Goal: Complete application form: Complete application form

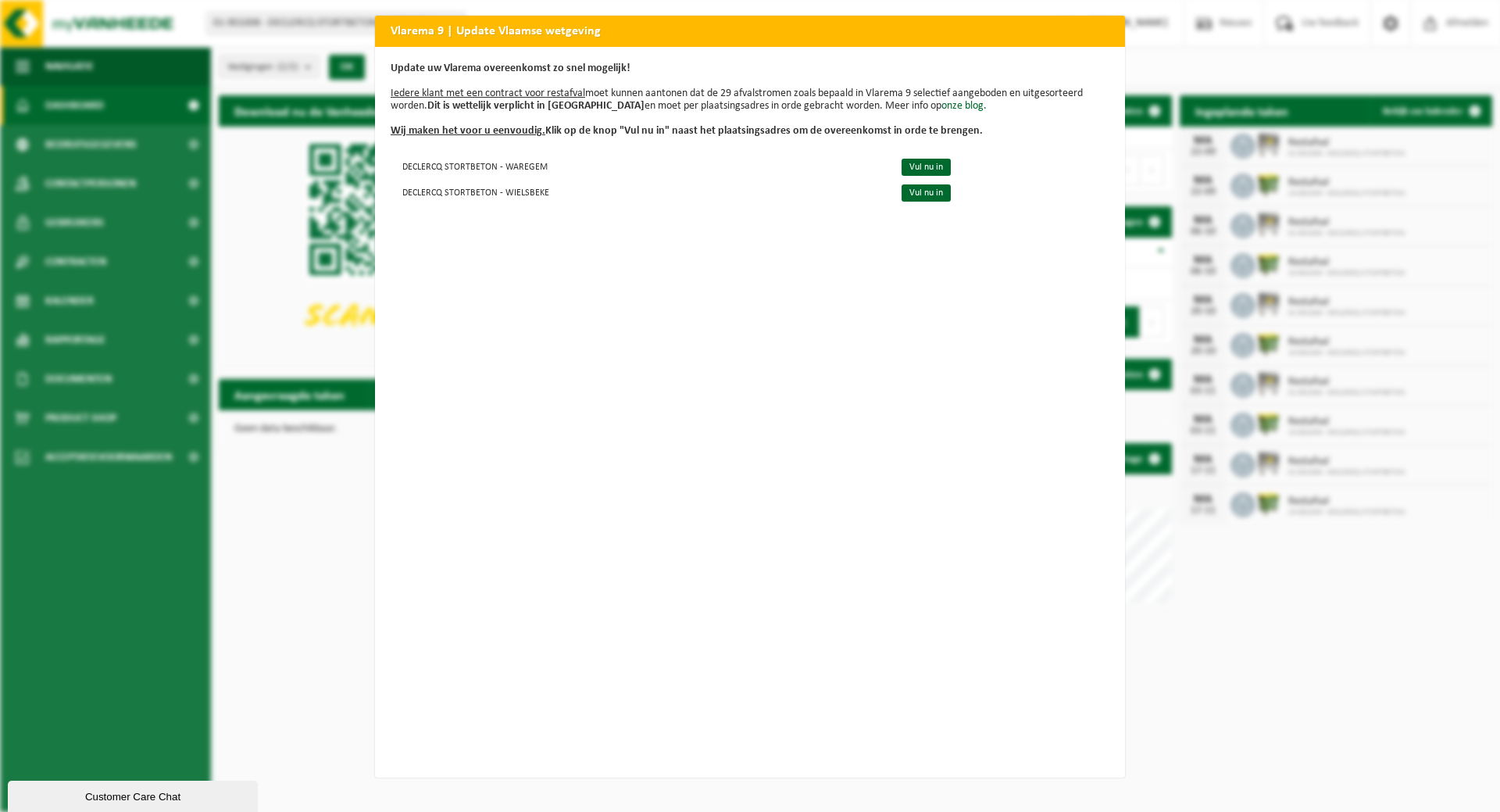
click at [307, 490] on div "Vlarema 9 | Update Vlaamse wetgeving Update uw Vlarema overeenkomst zo snel mog…" at bounding box center [750, 406] width 1500 height 812
click at [314, 253] on div "Vlarema 9 | Update Vlaamse wetgeving Update uw Vlarema overeenkomst zo snel mog…" at bounding box center [750, 406] width 1500 height 812
click at [296, 504] on div "Vlarema 9 | Update Vlaamse wetgeving Update uw Vlarema overeenkomst zo snel mog…" at bounding box center [750, 406] width 1500 height 812
click at [915, 162] on link "Vul nu in" at bounding box center [926, 167] width 49 height 17
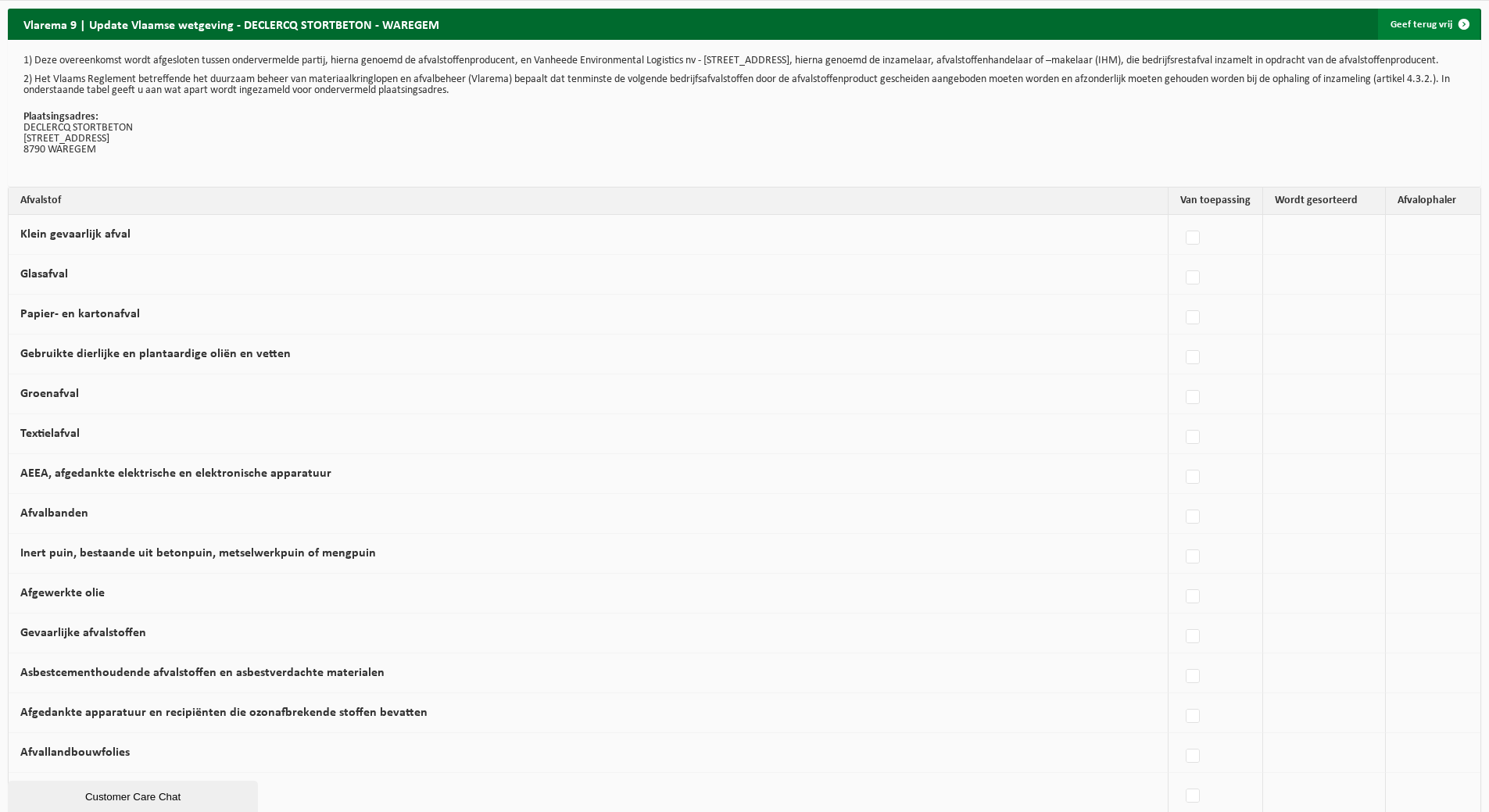
click at [1467, 25] on span at bounding box center [1463, 24] width 31 height 31
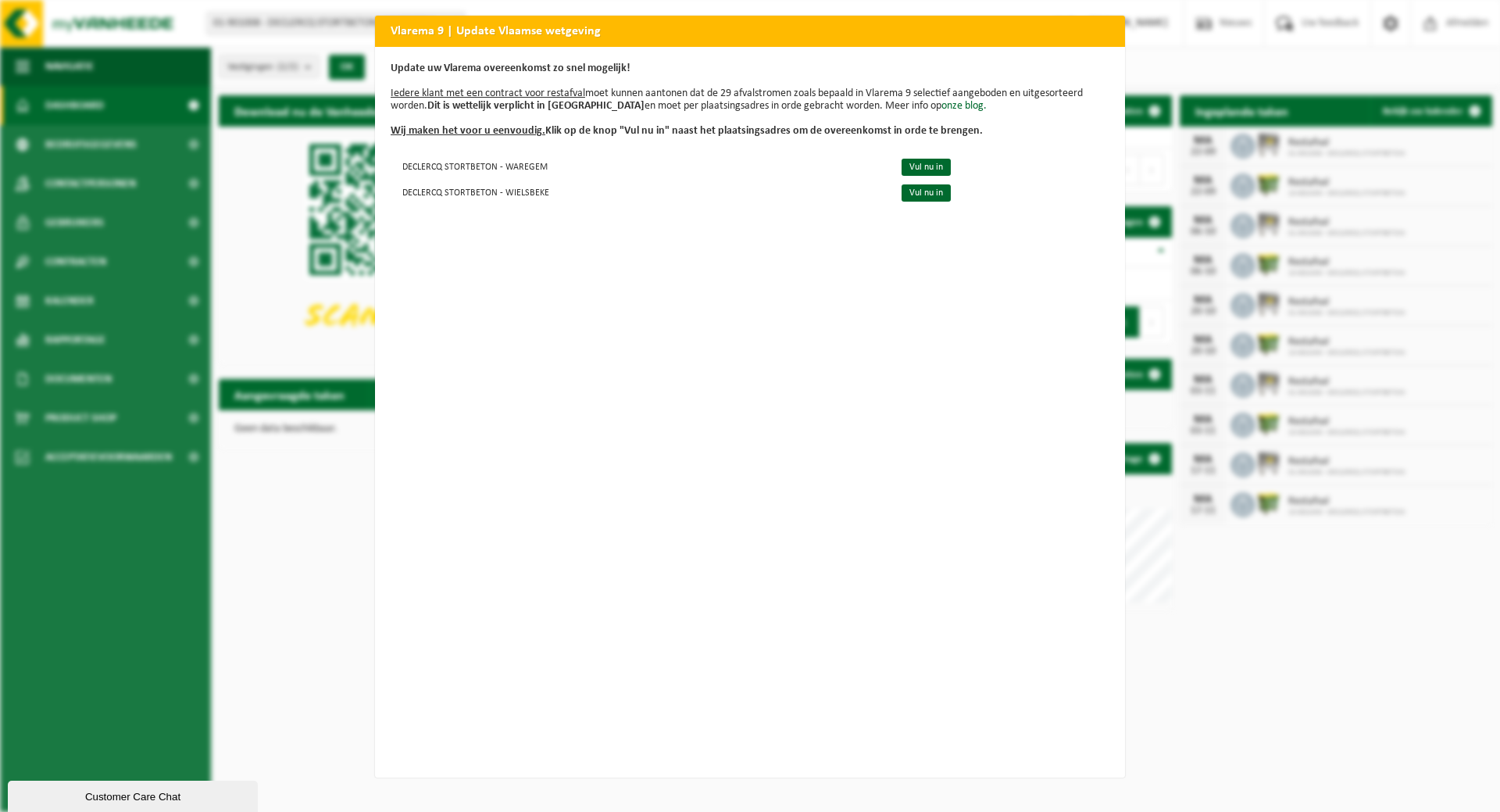
click at [1246, 77] on div "Vlarema 9 | Update Vlaamse wetgeving Update uw Vlarema overeenkomst zo snel mog…" at bounding box center [750, 406] width 1500 height 812
click at [292, 178] on div "Vlarema 9 | Update Vlaamse wetgeving Update uw Vlarema overeenkomst zo snel mog…" at bounding box center [750, 406] width 1500 height 812
click at [1263, 117] on div "Vlarema 9 | Update Vlaamse wetgeving Update uw Vlarema overeenkomst zo snel mog…" at bounding box center [750, 406] width 1500 height 812
click at [902, 168] on link "Vul nu in" at bounding box center [926, 167] width 49 height 17
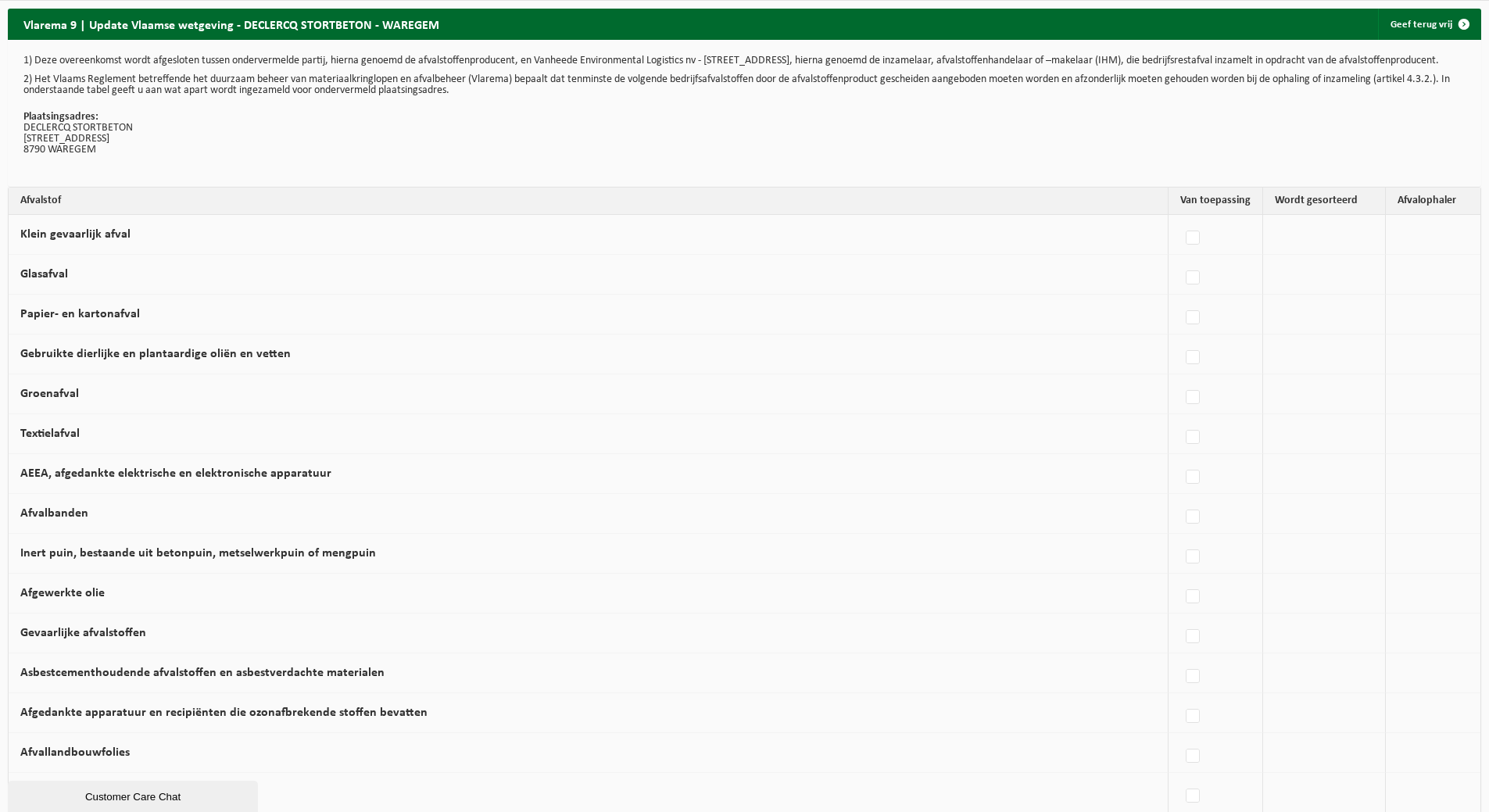
click at [1289, 255] on td at bounding box center [1324, 234] width 123 height 39
click at [1290, 252] on td at bounding box center [1324, 234] width 123 height 39
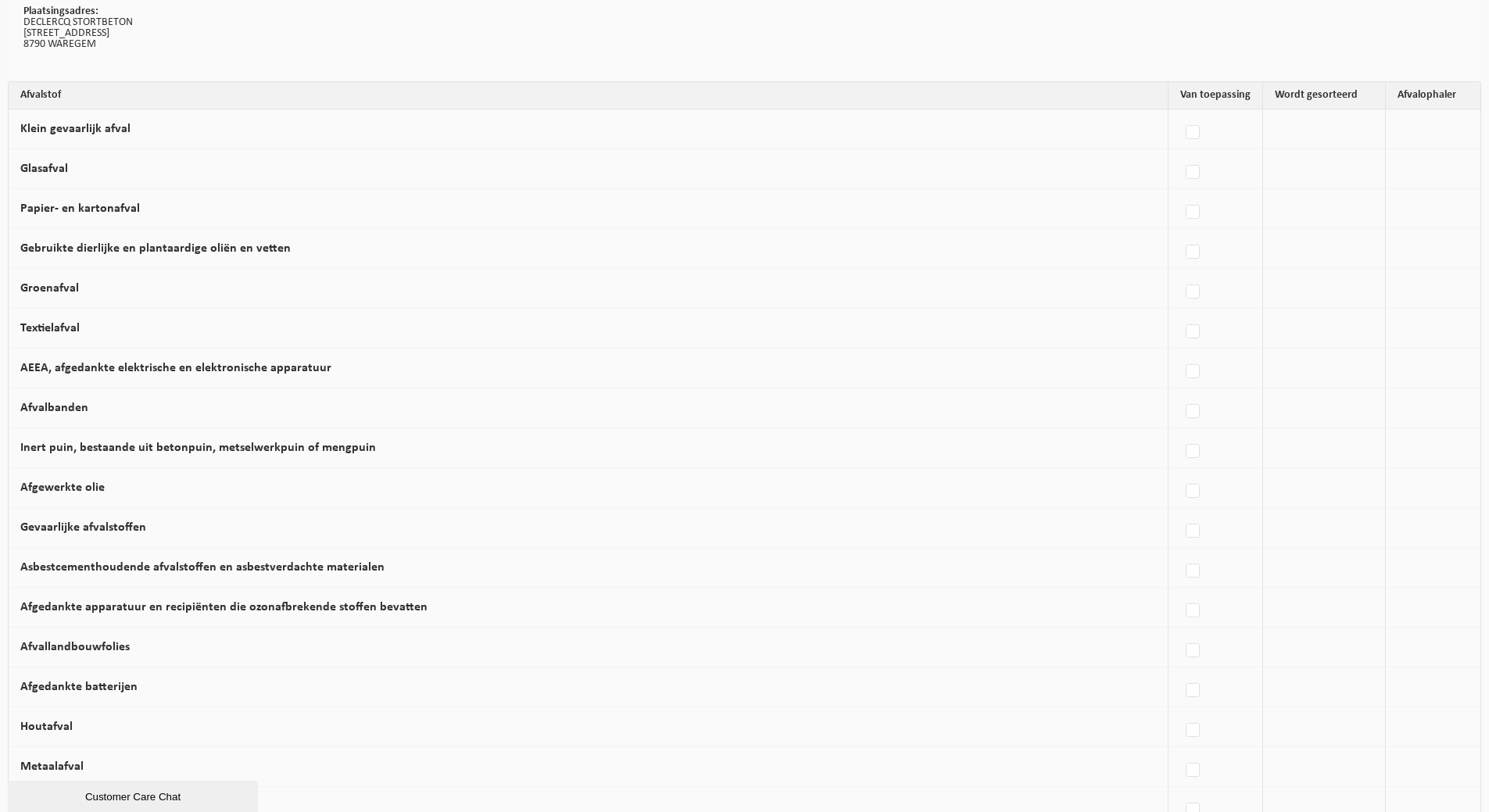
scroll to position [78, 0]
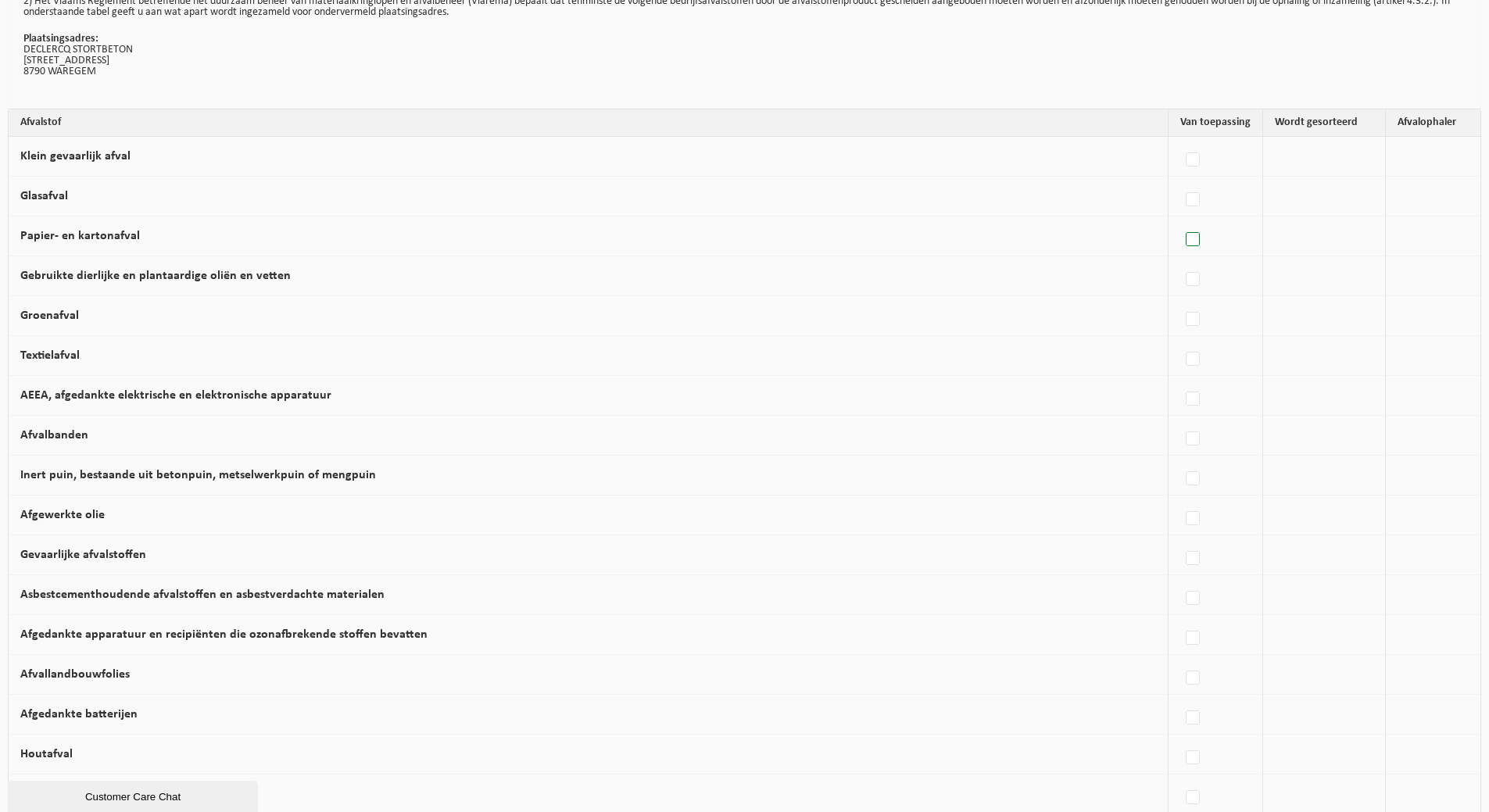
click at [1185, 250] on label at bounding box center [1194, 239] width 22 height 23
click at [1180, 220] on input "Papier- en kartonafval" at bounding box center [1180, 220] width 1 height 1
checkbox input "true"
click at [1426, 238] on b at bounding box center [1430, 235] width 7 height 4
click at [1163, 248] on label at bounding box center [1168, 239] width 22 height 23
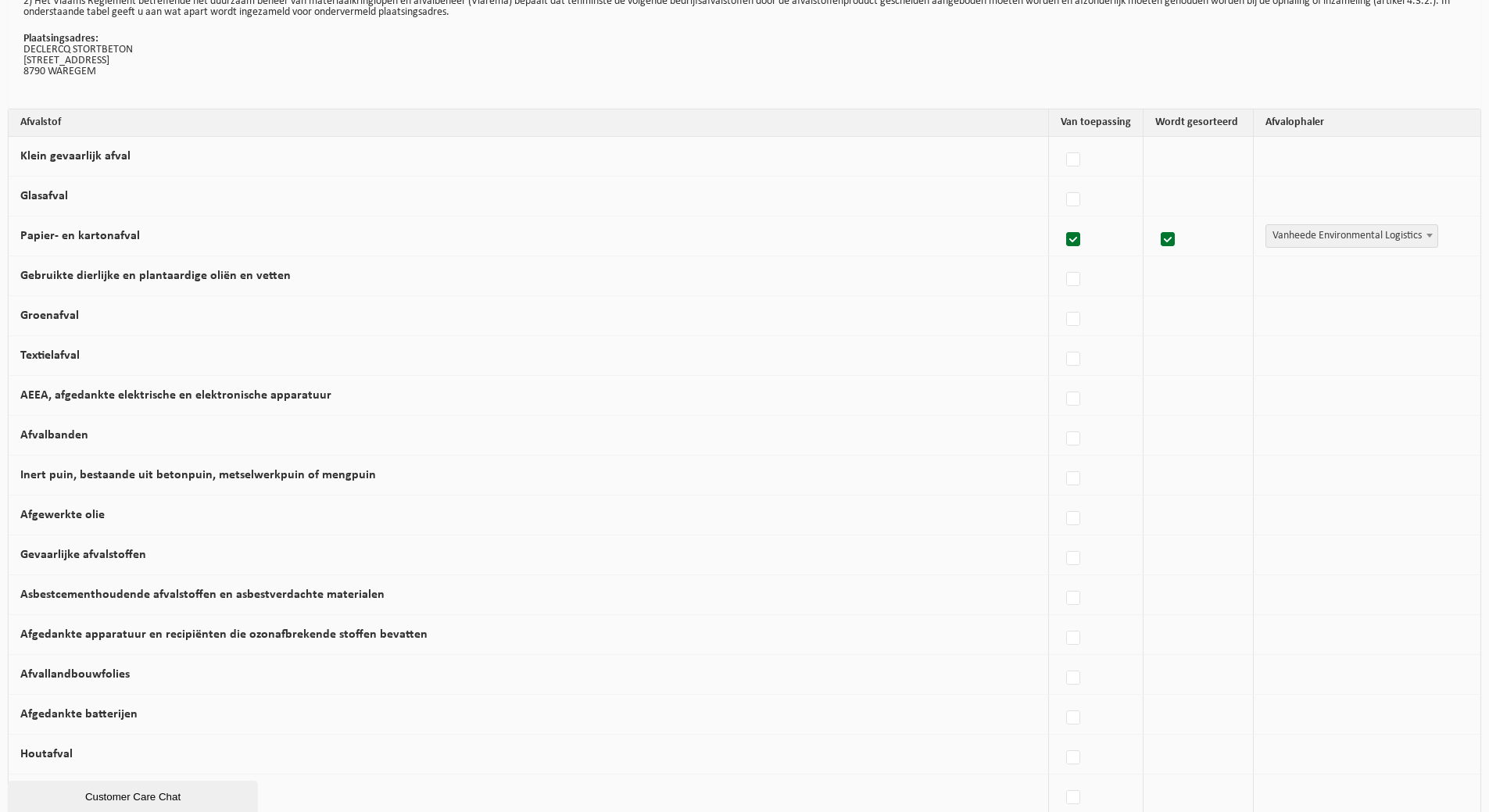
click at [1155, 220] on input "checkbox" at bounding box center [1154, 220] width 1 height 1
checkbox input "false"
click at [1188, 252] on label at bounding box center [1194, 239] width 22 height 23
click at [1180, 220] on input "Papier- en kartonafval" at bounding box center [1180, 220] width 1 height 1
checkbox input "false"
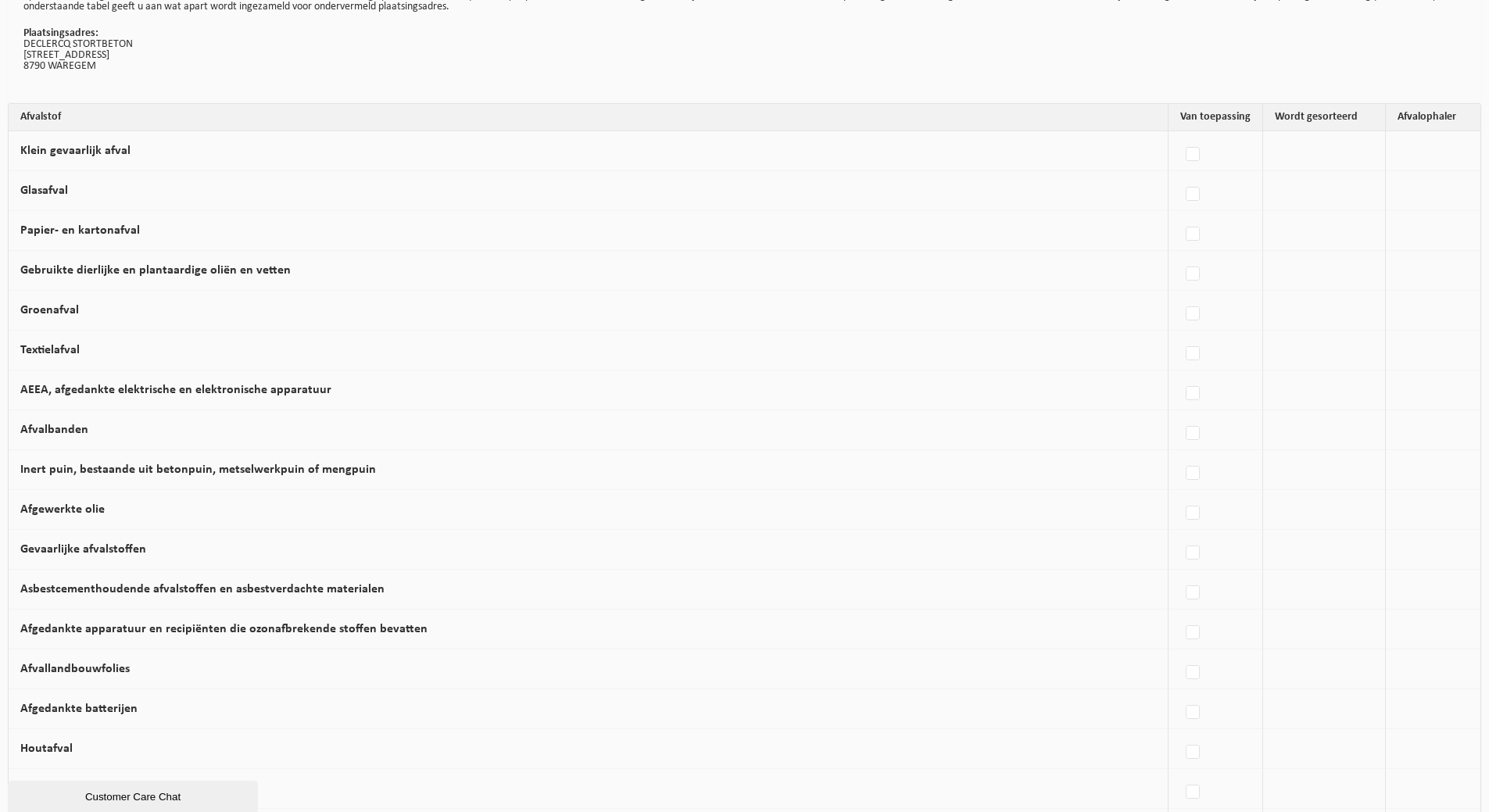
scroll to position [313, 0]
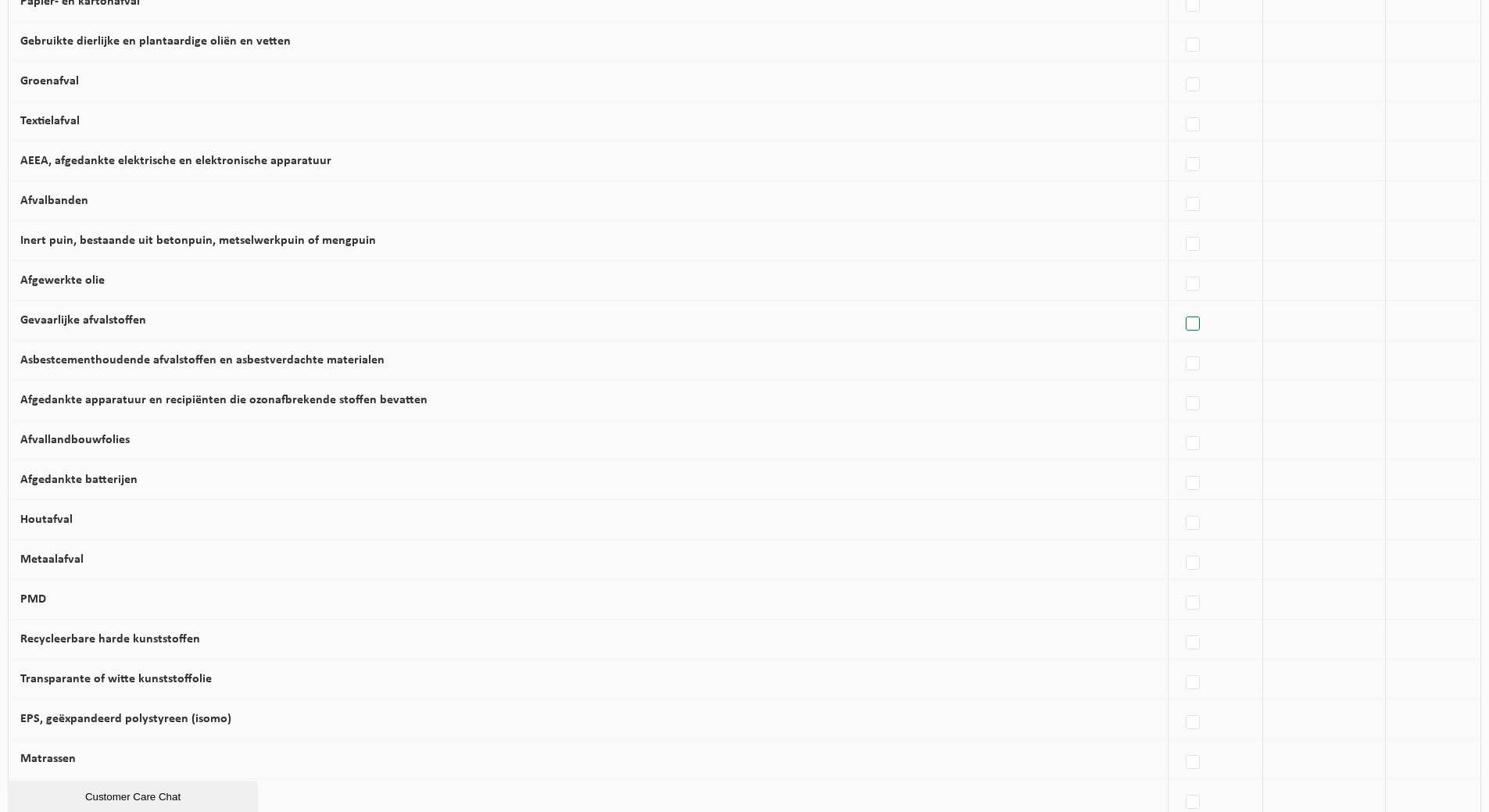
click at [1192, 336] on label at bounding box center [1194, 324] width 22 height 23
click at [1180, 304] on input "Gevaarlijke afvalstoffen" at bounding box center [1180, 304] width 1 height 1
checkbox input "true"
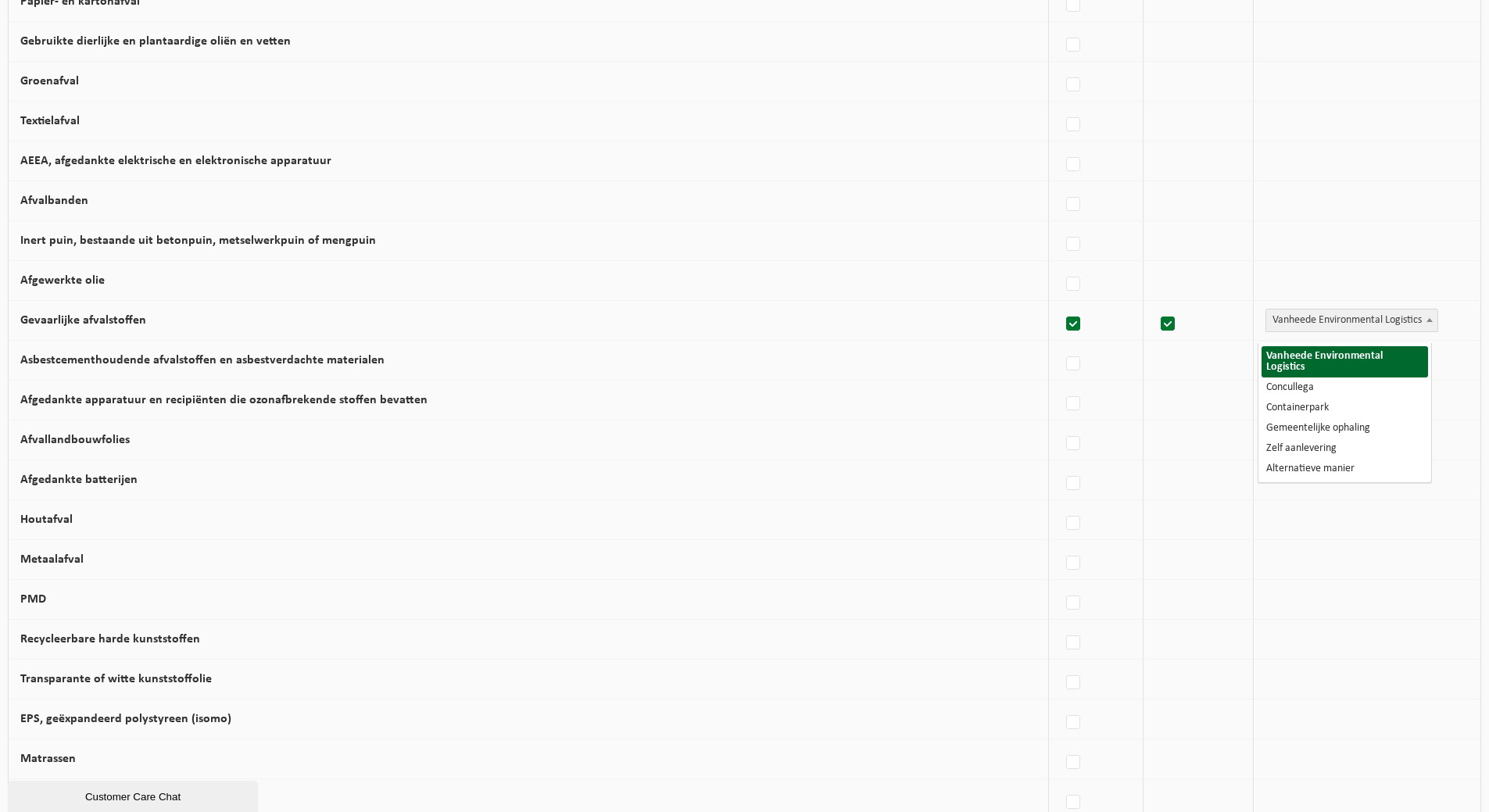
click at [1427, 330] on span at bounding box center [1429, 319] width 16 height 21
select select "Concullega"
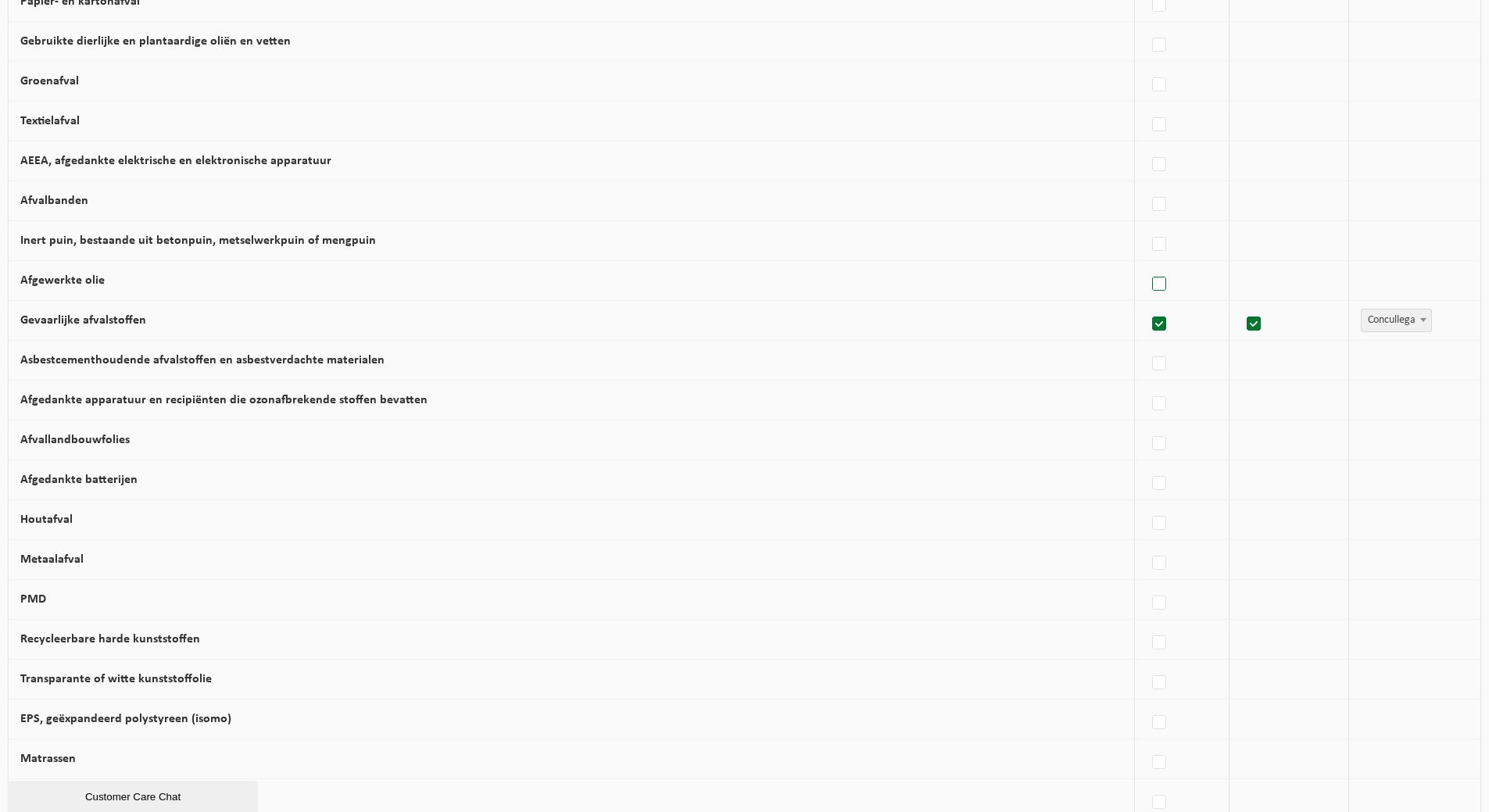
click at [1156, 296] on label at bounding box center [1160, 284] width 22 height 23
click at [1147, 265] on input "Afgewerkte olie" at bounding box center [1146, 264] width 1 height 1
checkbox input "true"
click at [1427, 290] on span at bounding box center [1429, 280] width 16 height 21
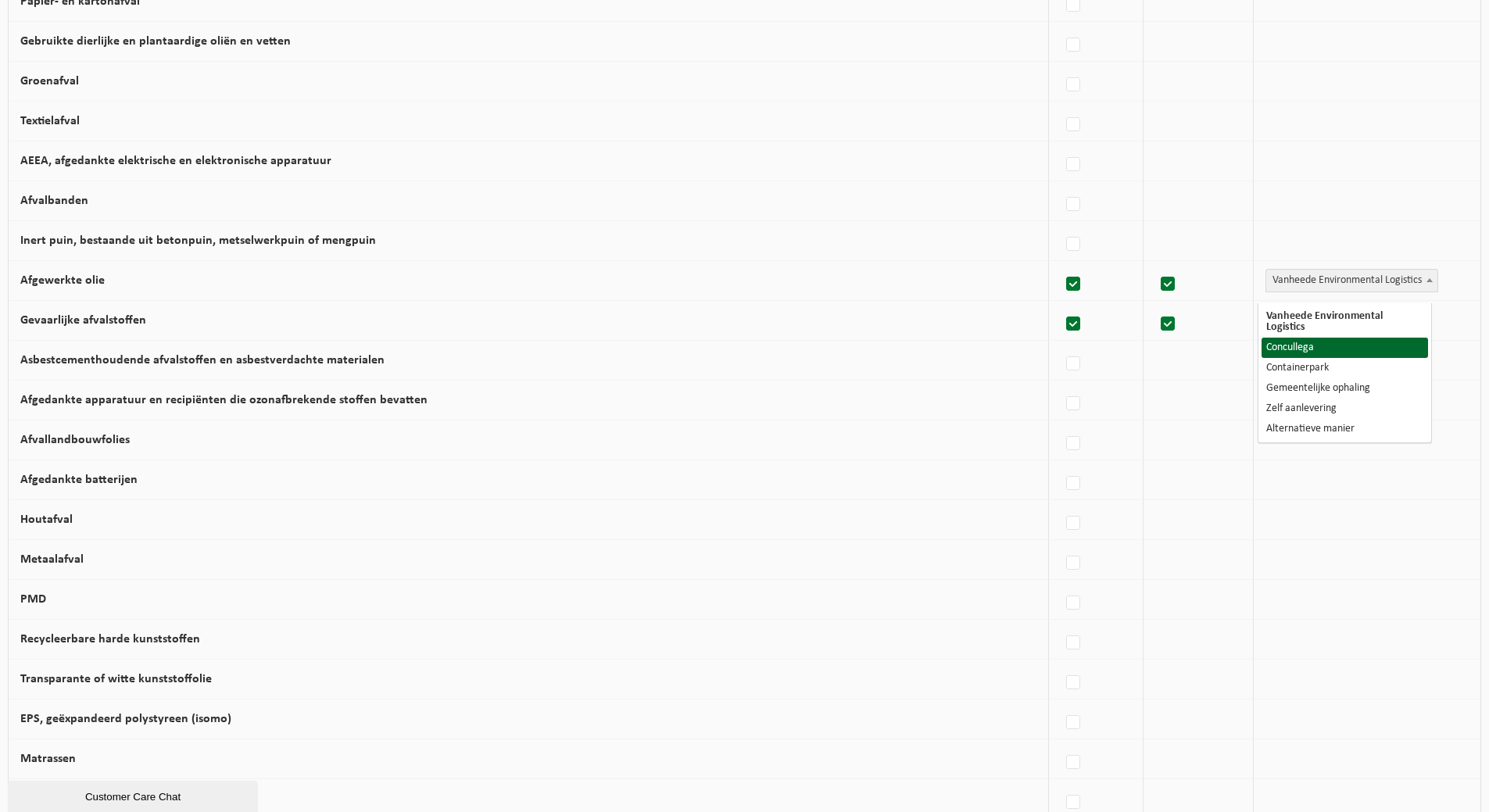
select select "Concullega"
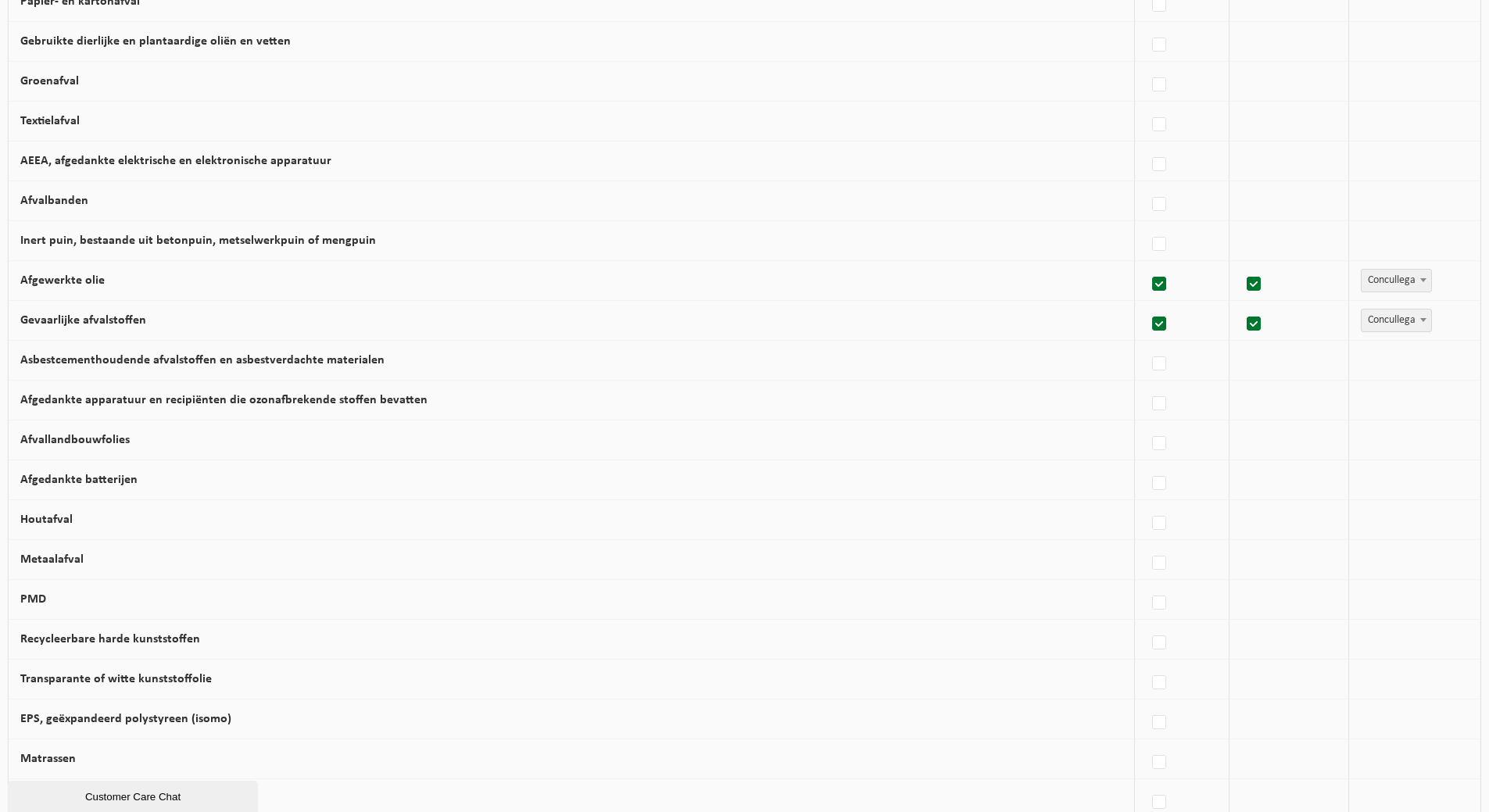
click at [1154, 336] on label at bounding box center [1160, 324] width 22 height 23
click at [1147, 304] on input "Gevaarlijke afvalstoffen" at bounding box center [1146, 304] width 1 height 1
checkbox input "false"
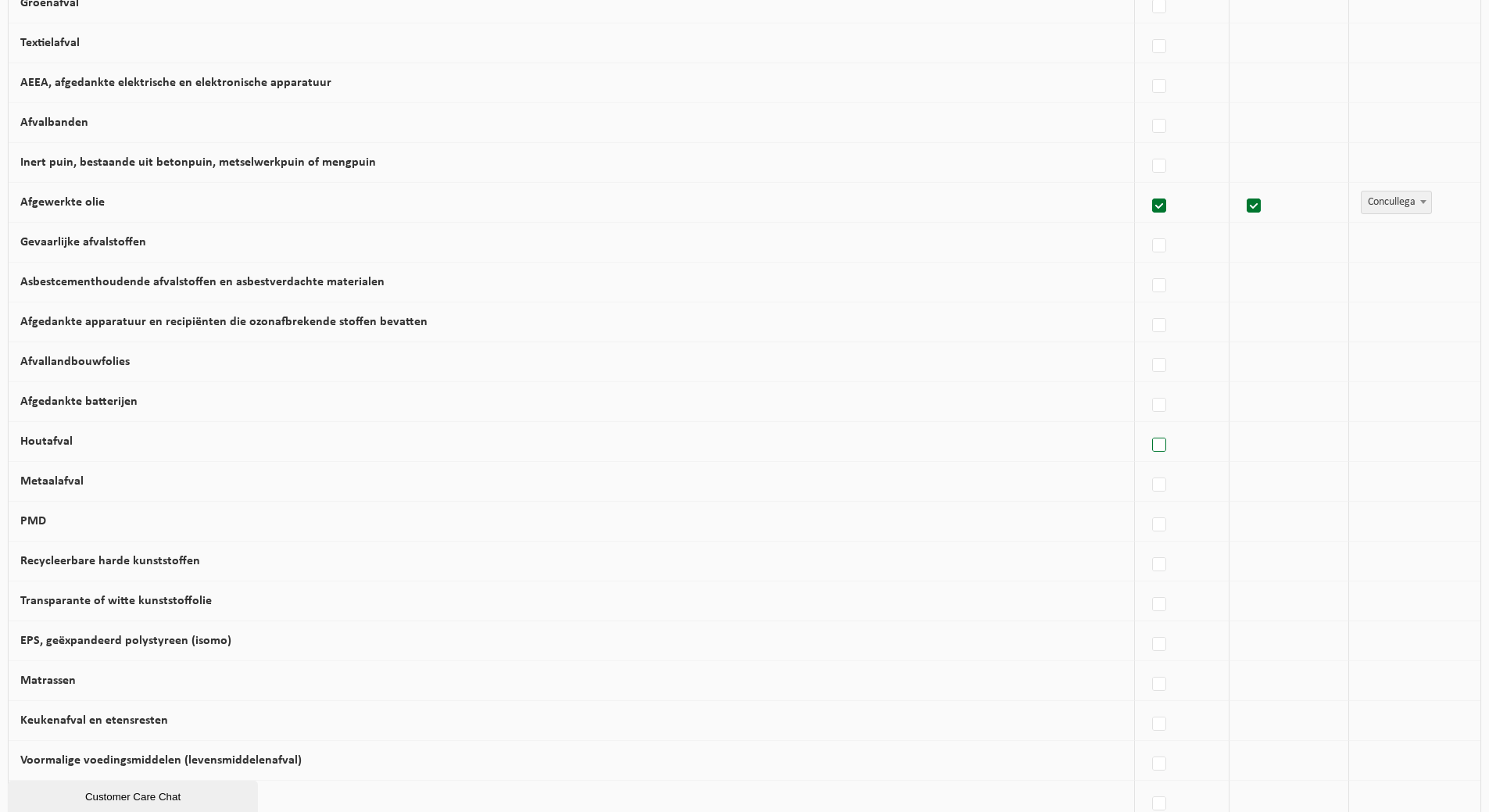
click at [1154, 457] on label at bounding box center [1160, 445] width 22 height 23
click at [1147, 425] on input "Houtafval" at bounding box center [1146, 425] width 1 height 1
checkbox input "true"
click at [1422, 451] on span at bounding box center [1429, 440] width 16 height 21
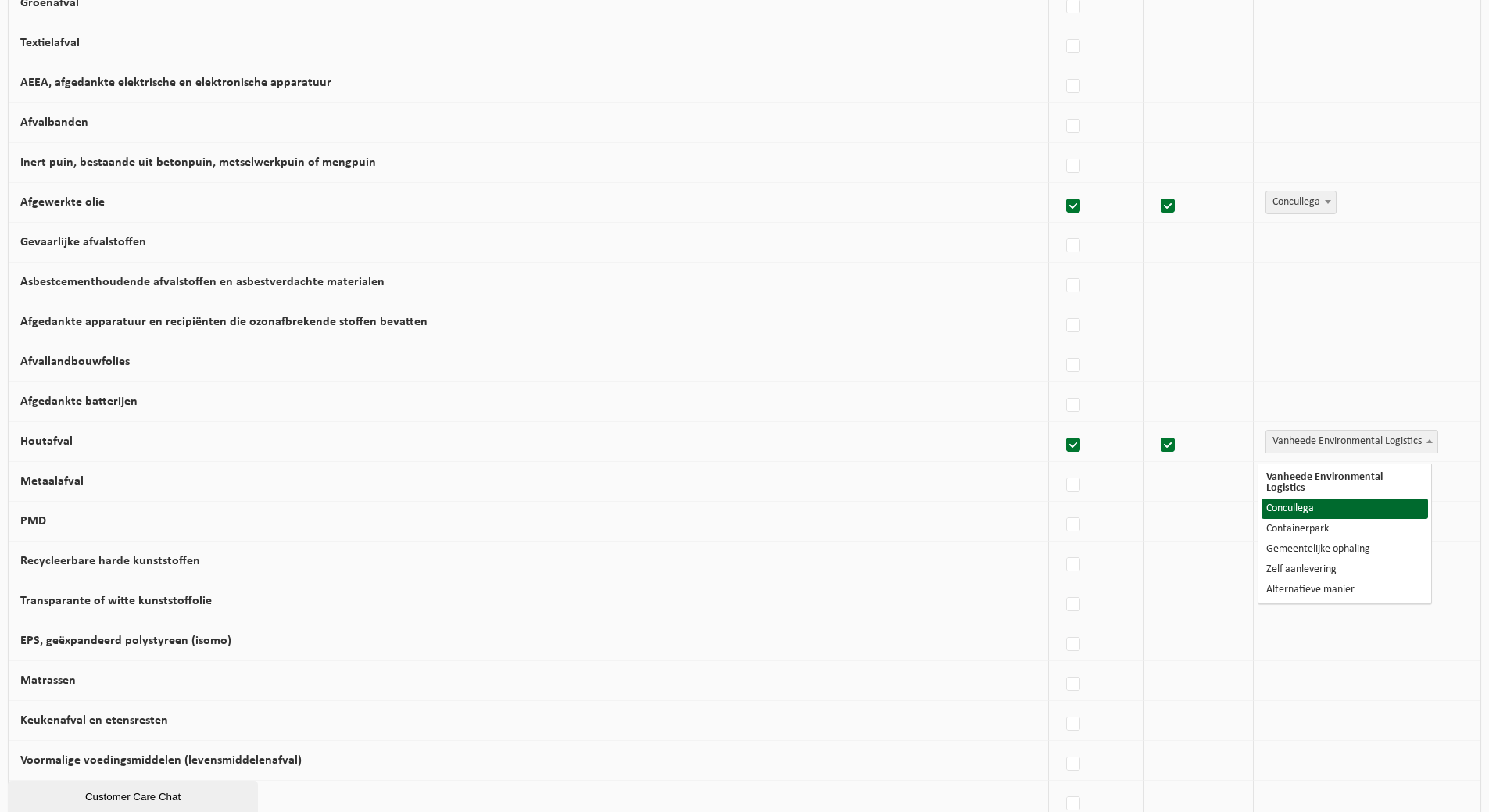
select select "Concullega"
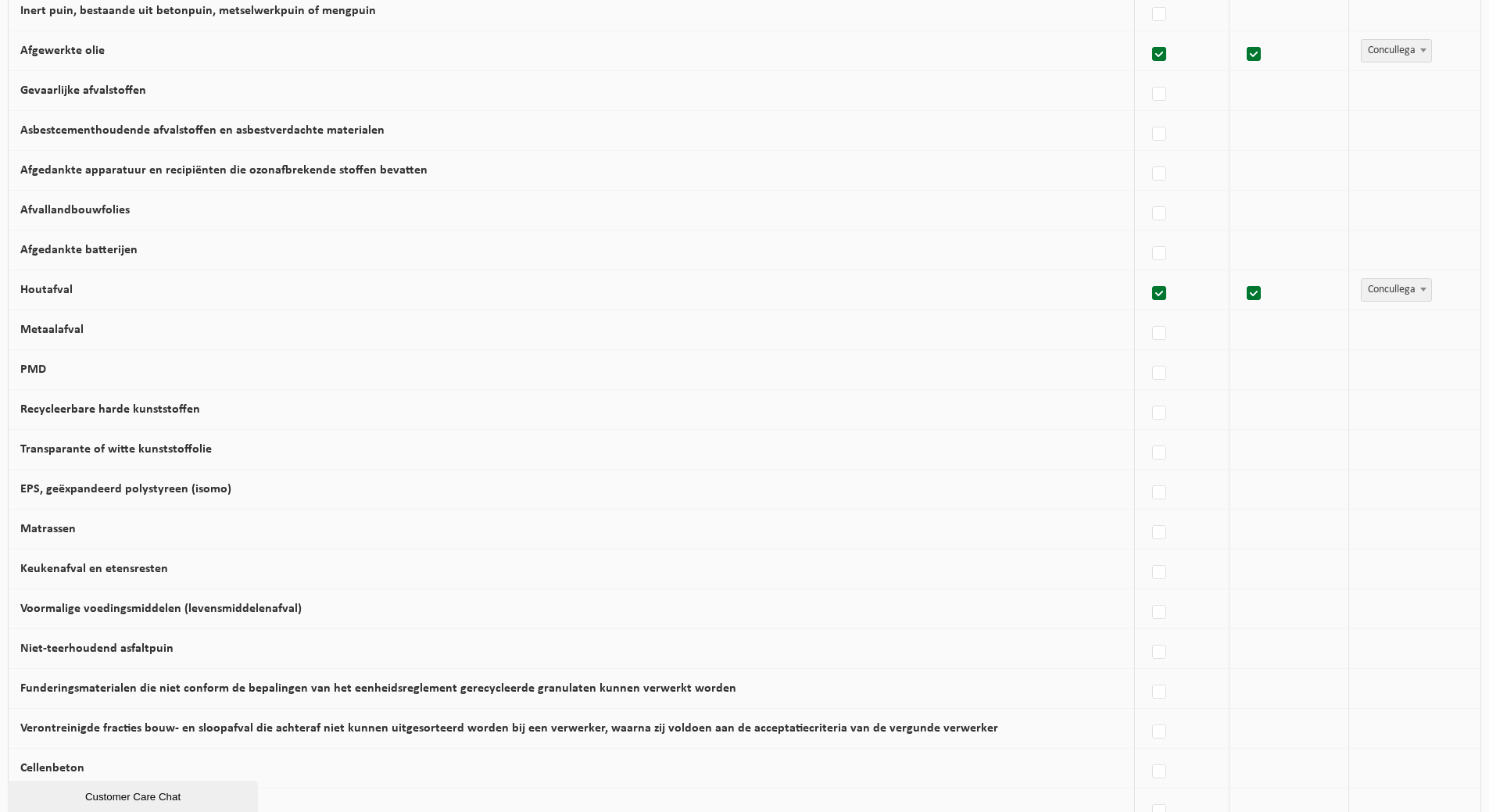
scroll to position [625, 0]
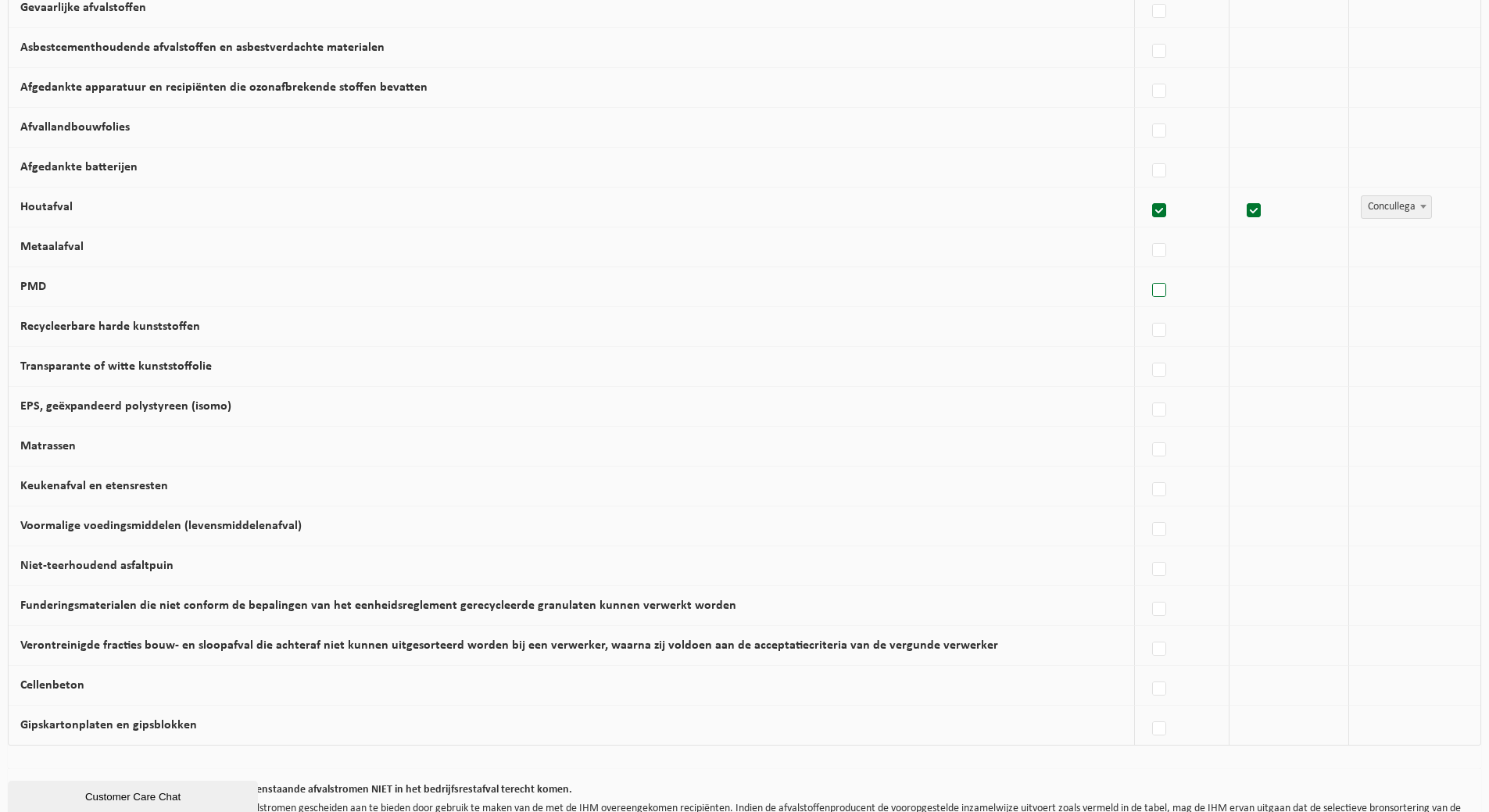
click at [1156, 302] on label at bounding box center [1160, 290] width 22 height 23
click at [1147, 271] on input "PMD" at bounding box center [1146, 271] width 1 height 1
checkbox input "true"
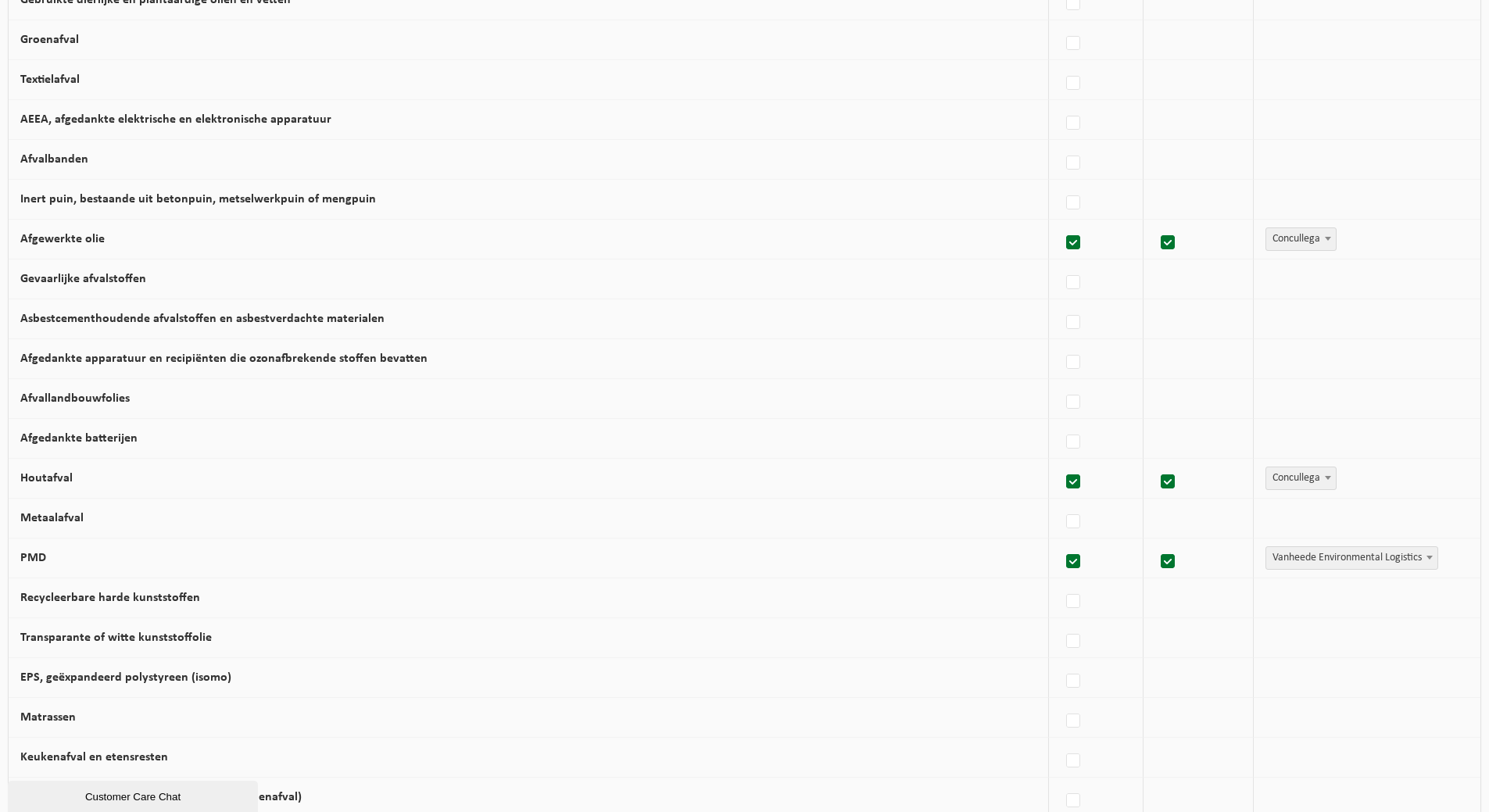
scroll to position [137, 0]
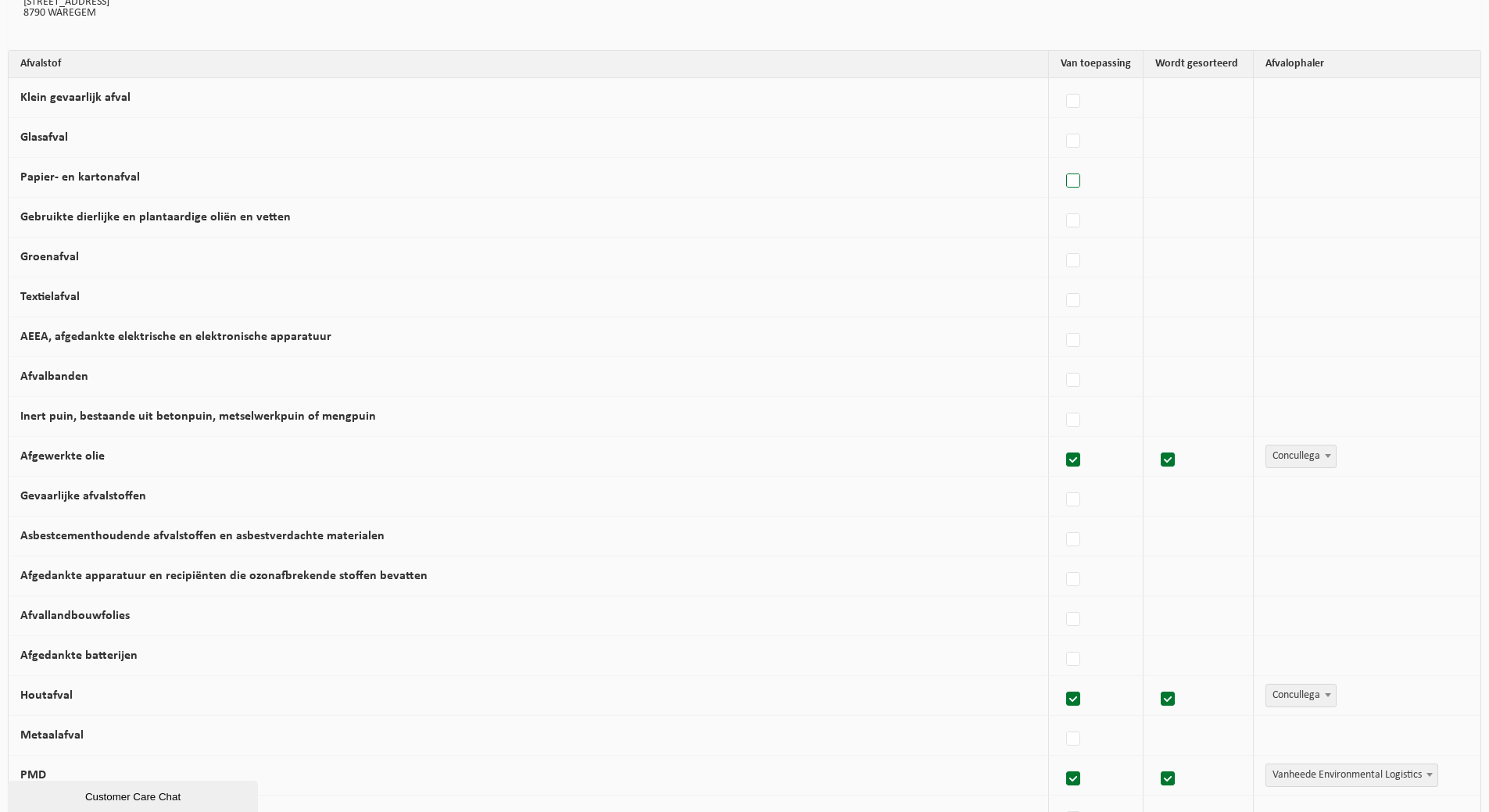
click at [1063, 193] on label at bounding box center [1073, 181] width 22 height 23
click at [1060, 162] on input "Papier- en kartonafval" at bounding box center [1059, 161] width 1 height 1
checkbox input "true"
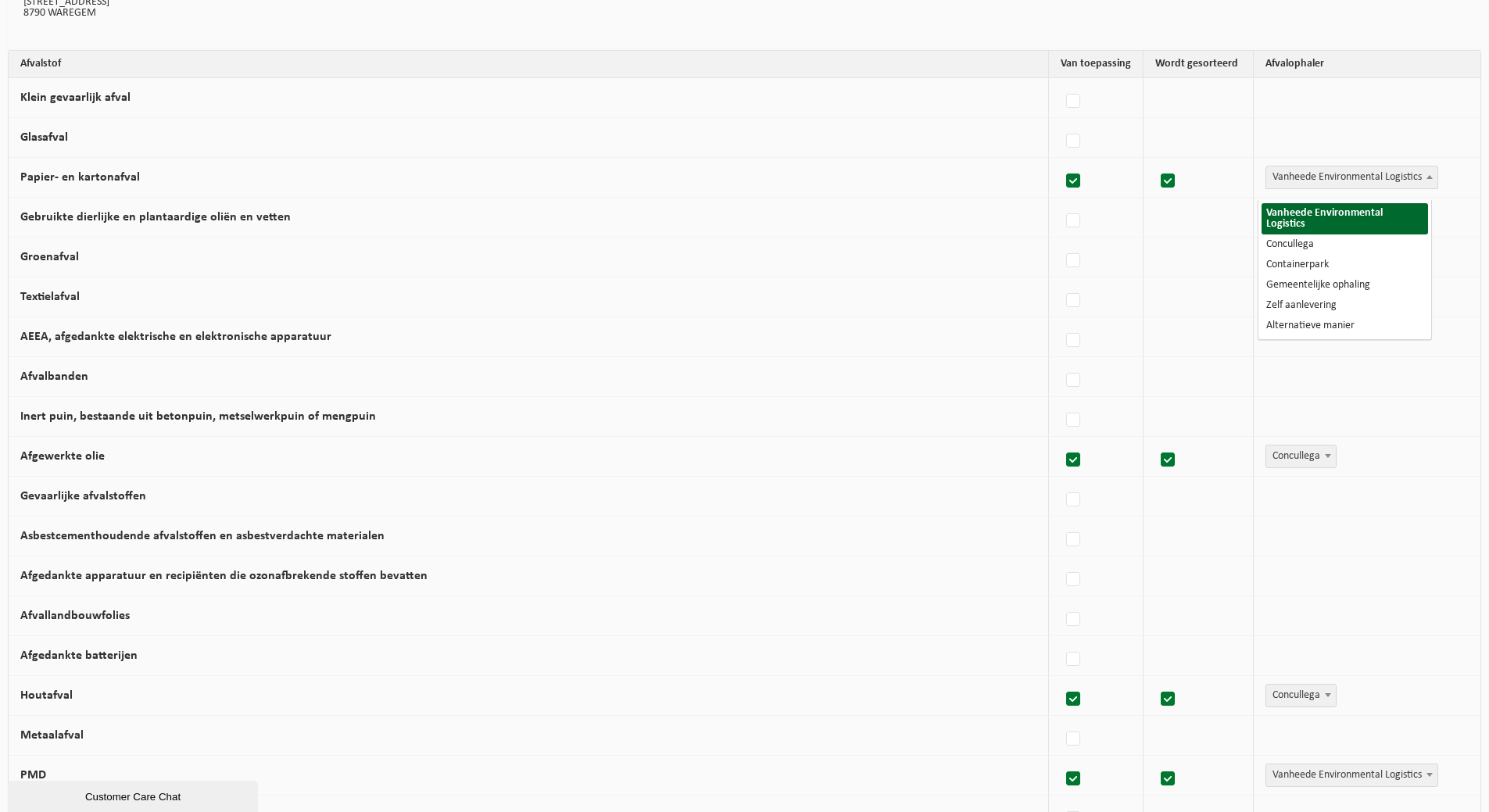
click at [1426, 179] on b at bounding box center [1430, 177] width 7 height 4
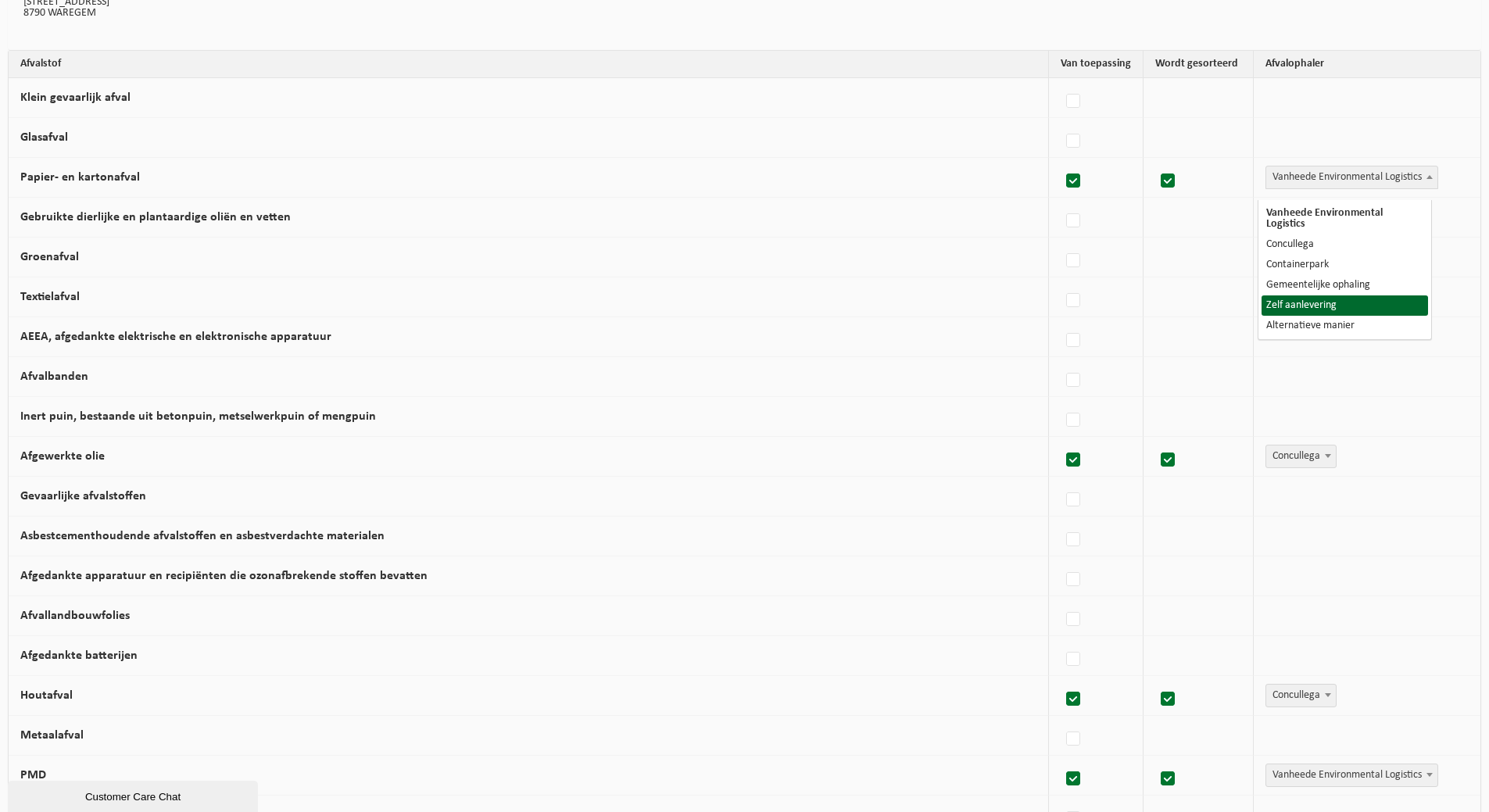
select select "Zelf aanlevering"
click at [1063, 392] on label at bounding box center [1073, 380] width 22 height 23
click at [1060, 361] on input "Afvalbanden" at bounding box center [1059, 360] width 1 height 1
checkbox input "true"
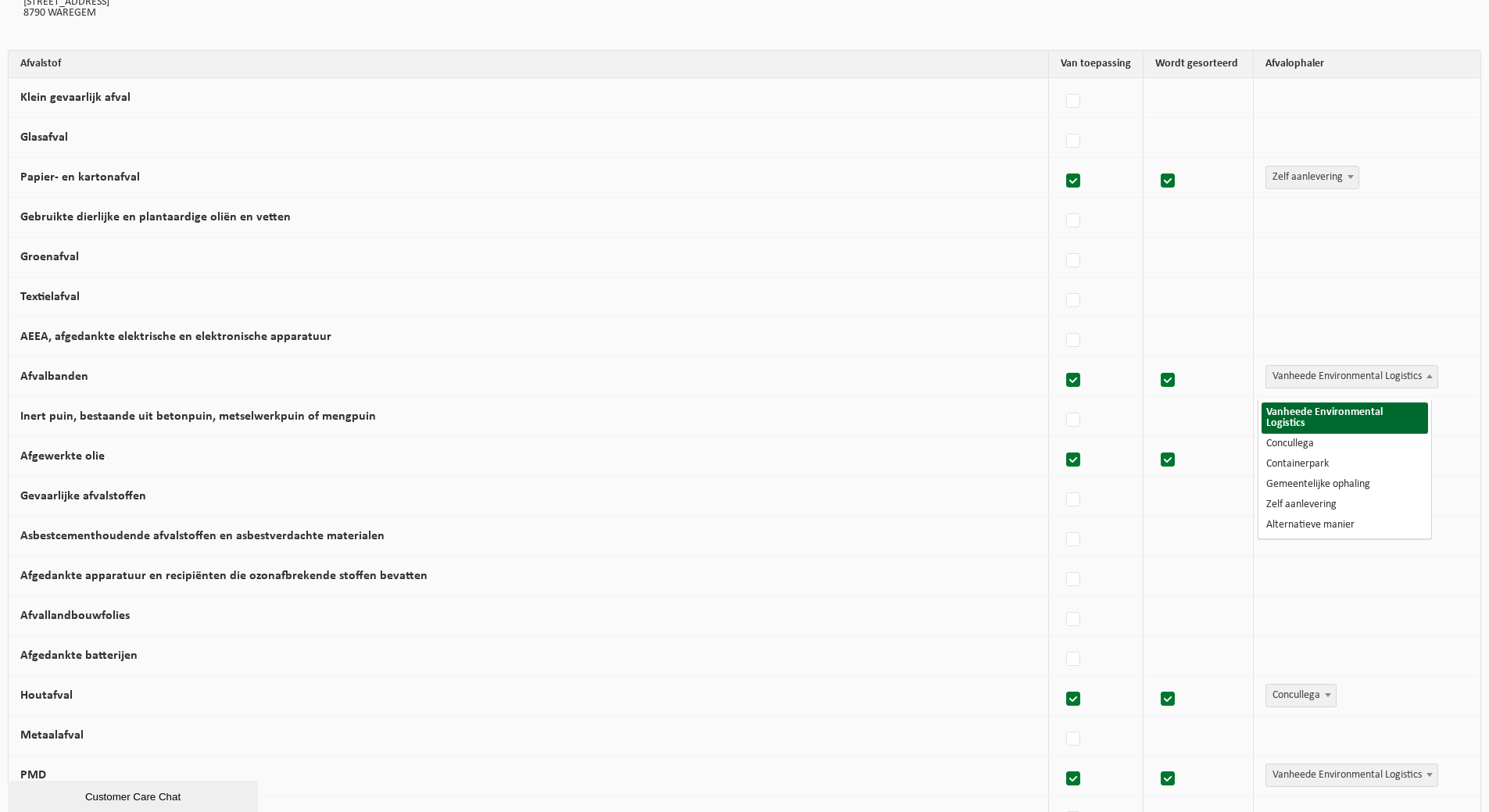
click at [1422, 386] on span at bounding box center [1429, 375] width 16 height 21
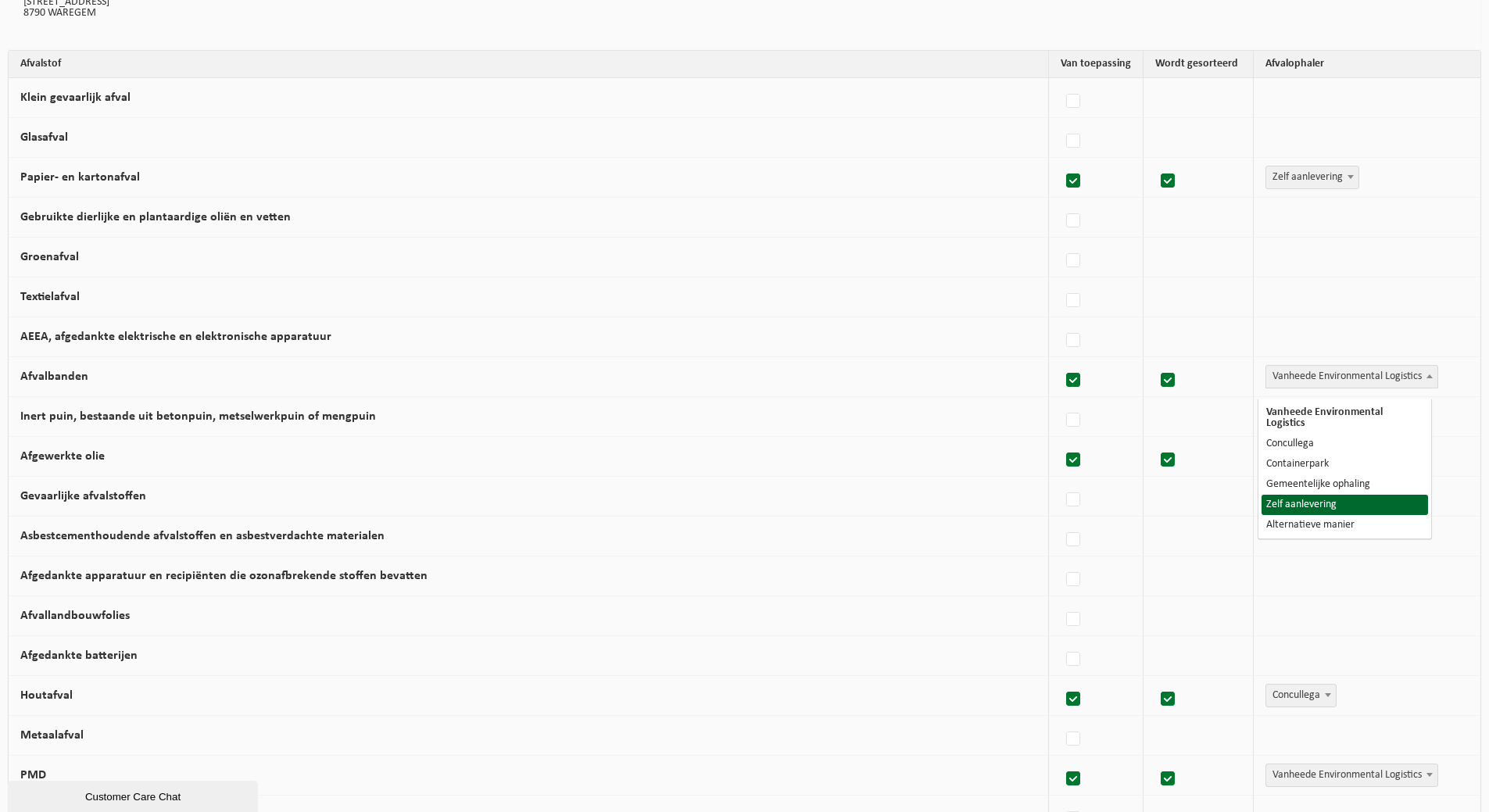
select select "Zelf aanlevering"
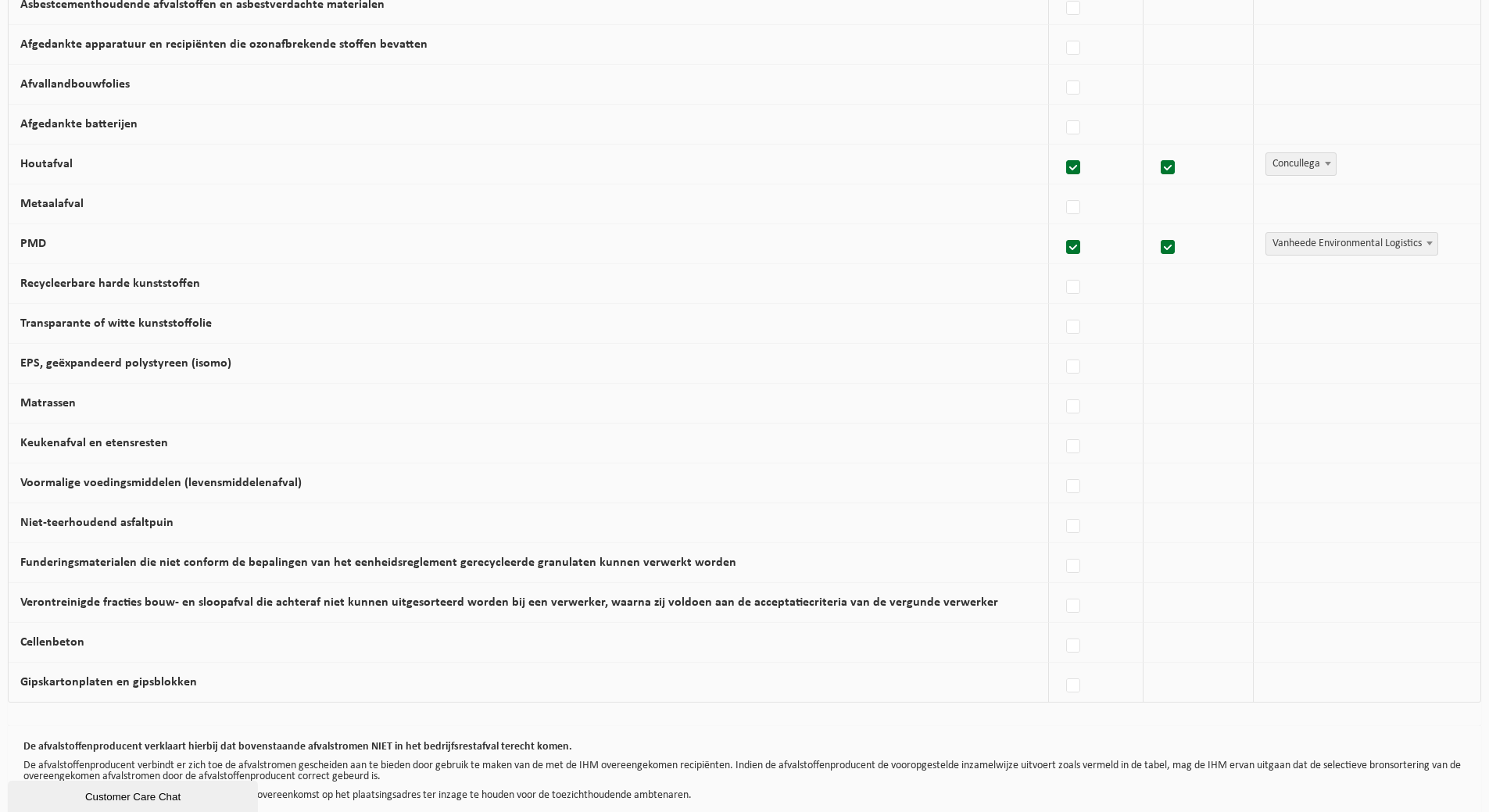
scroll to position [703, 0]
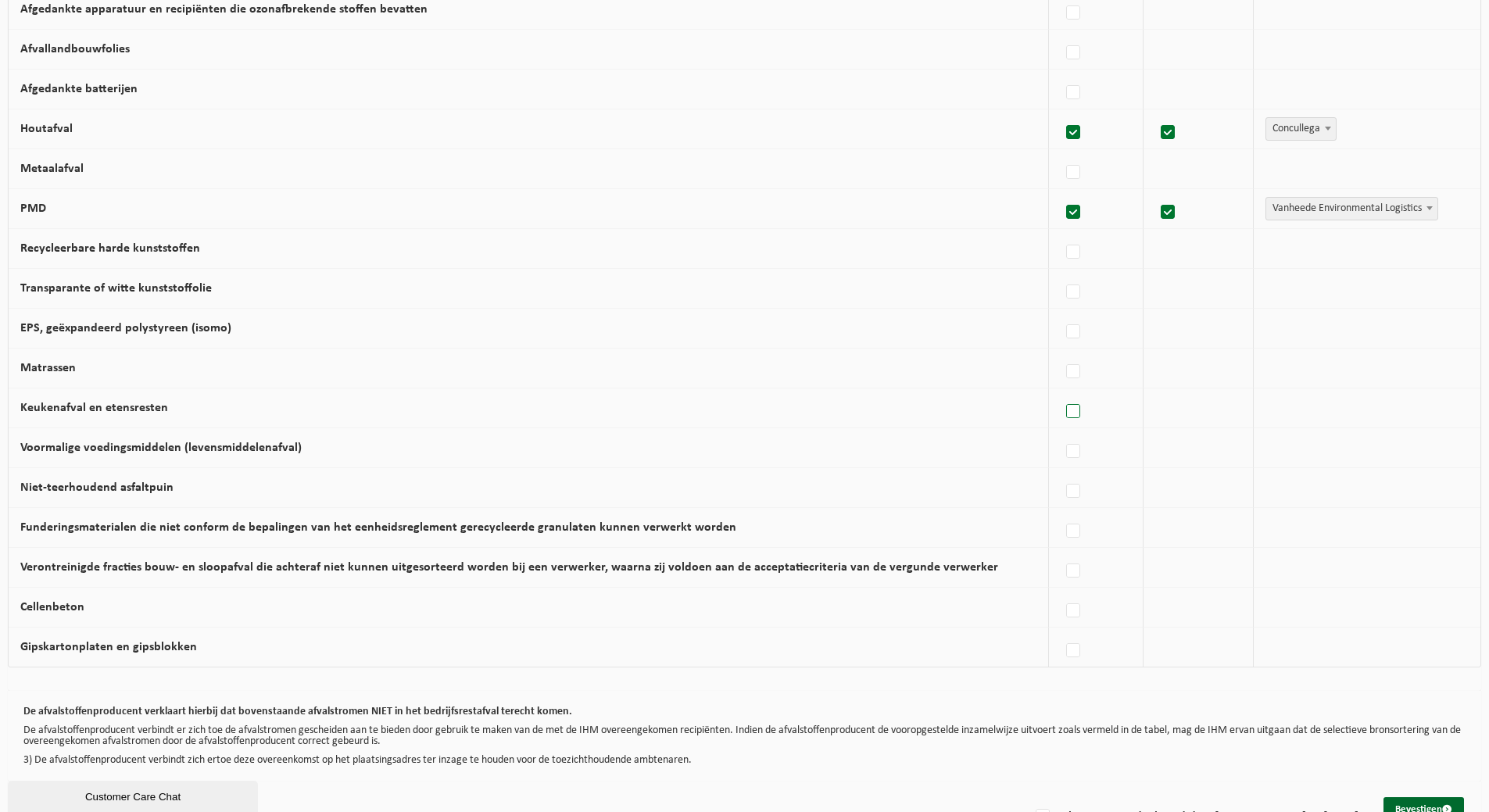
click at [1068, 419] on label at bounding box center [1073, 411] width 22 height 23
click at [1060, 392] on input "Keukenafval en etensresten" at bounding box center [1059, 392] width 1 height 1
checkbox input "true"
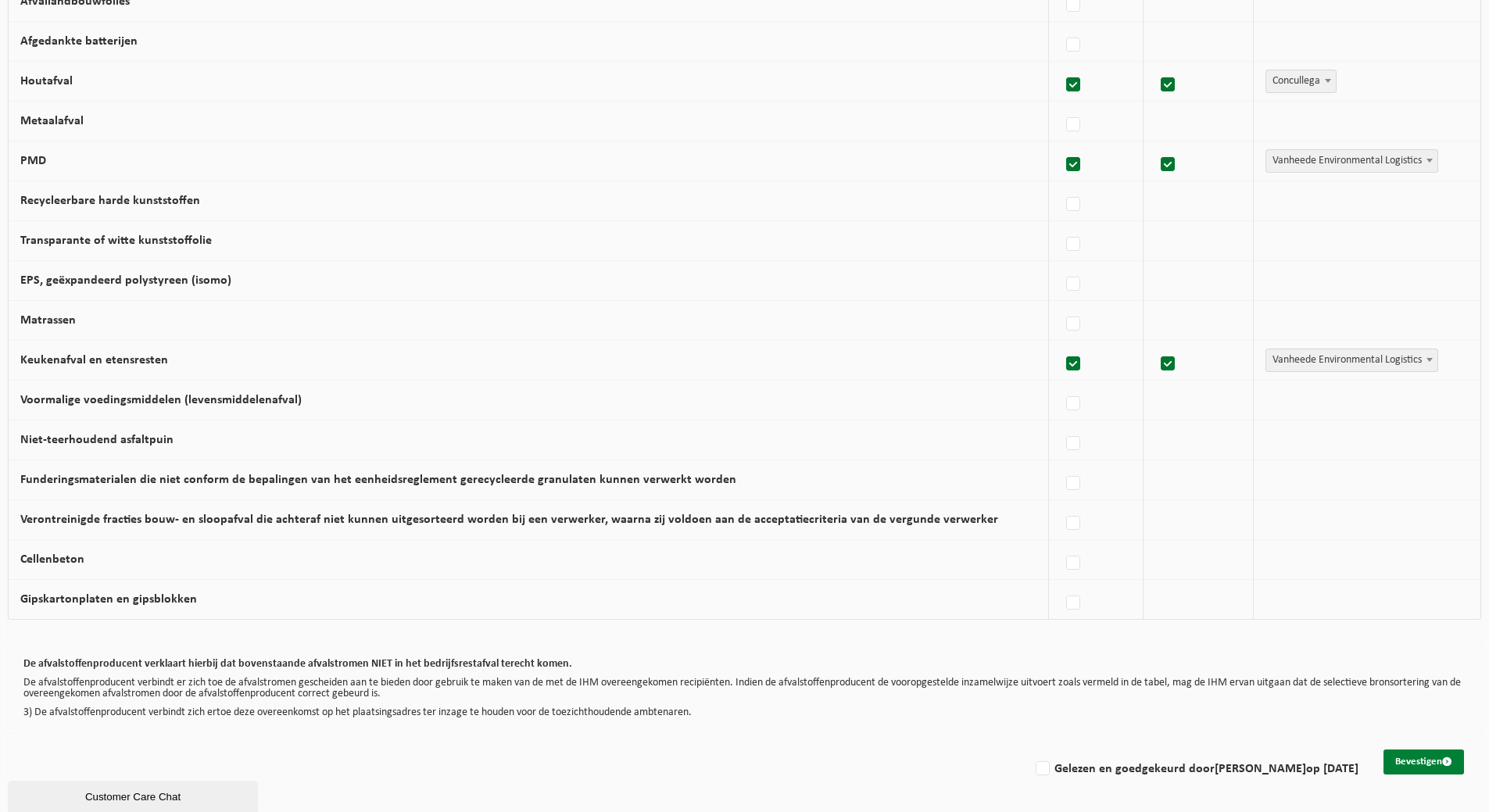
click at [1417, 759] on button "Bevestigen" at bounding box center [1424, 762] width 81 height 25
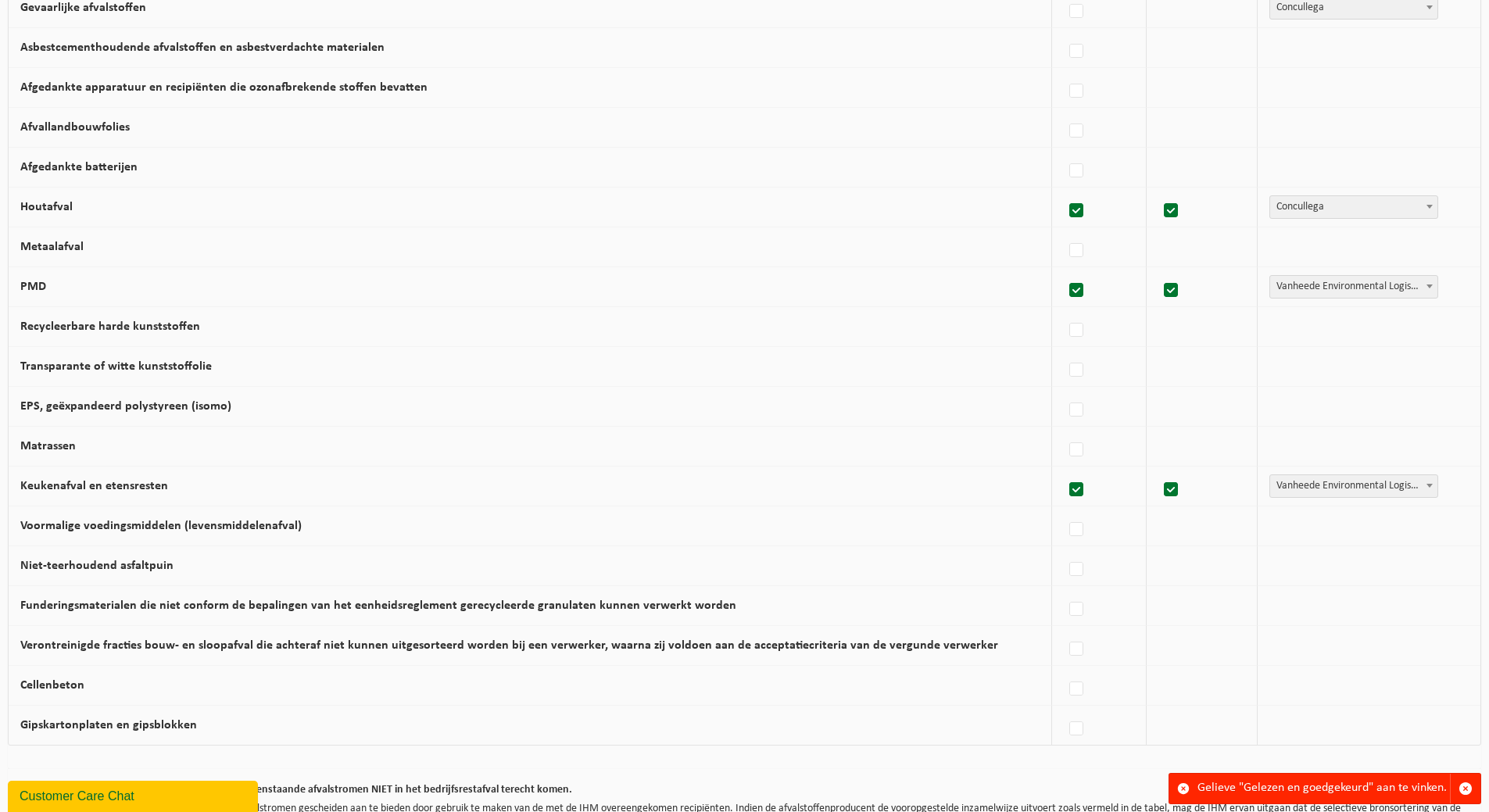
scroll to position [762, 0]
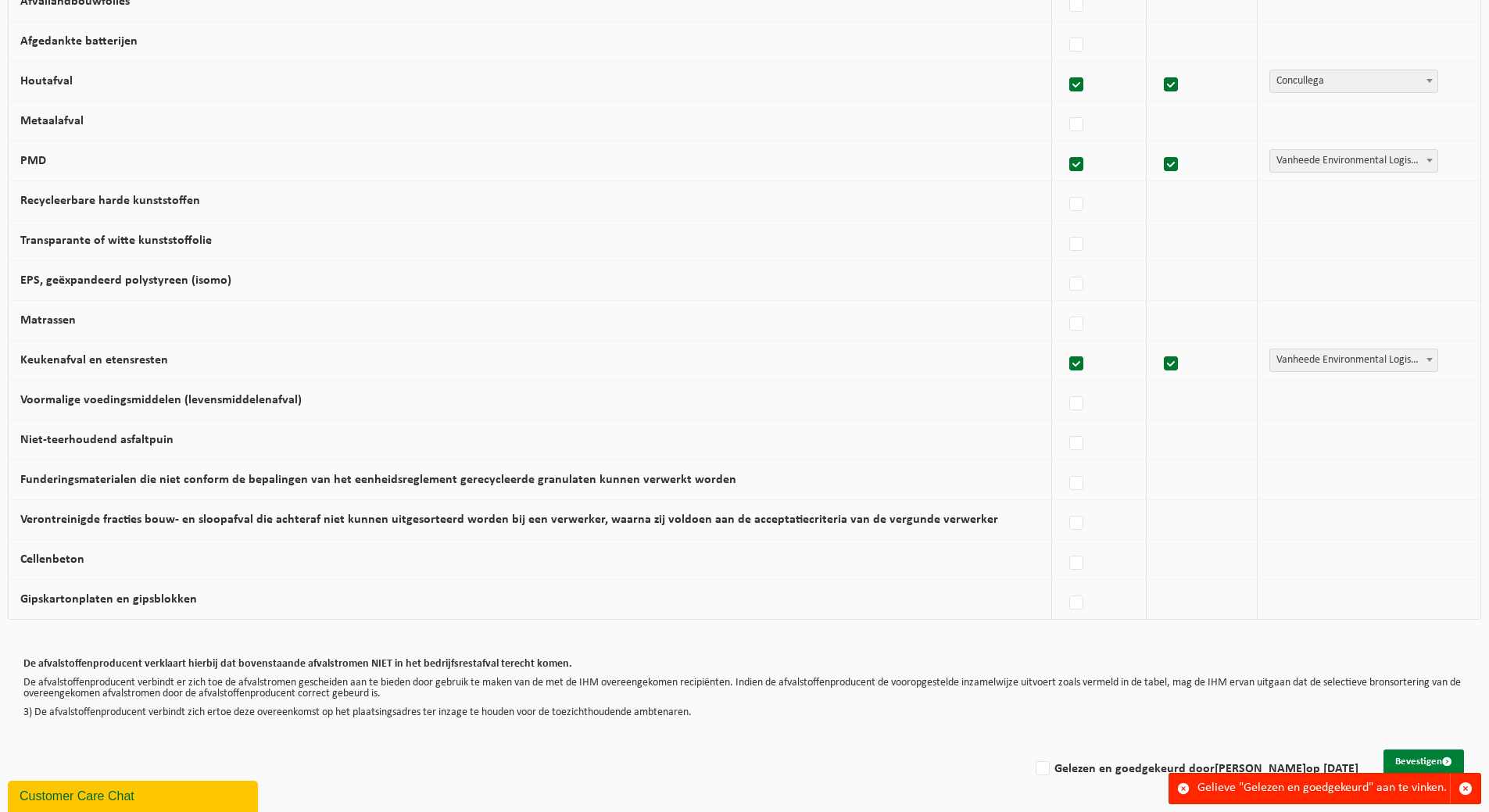
click at [1421, 759] on button "Bevestigen" at bounding box center [1424, 762] width 81 height 25
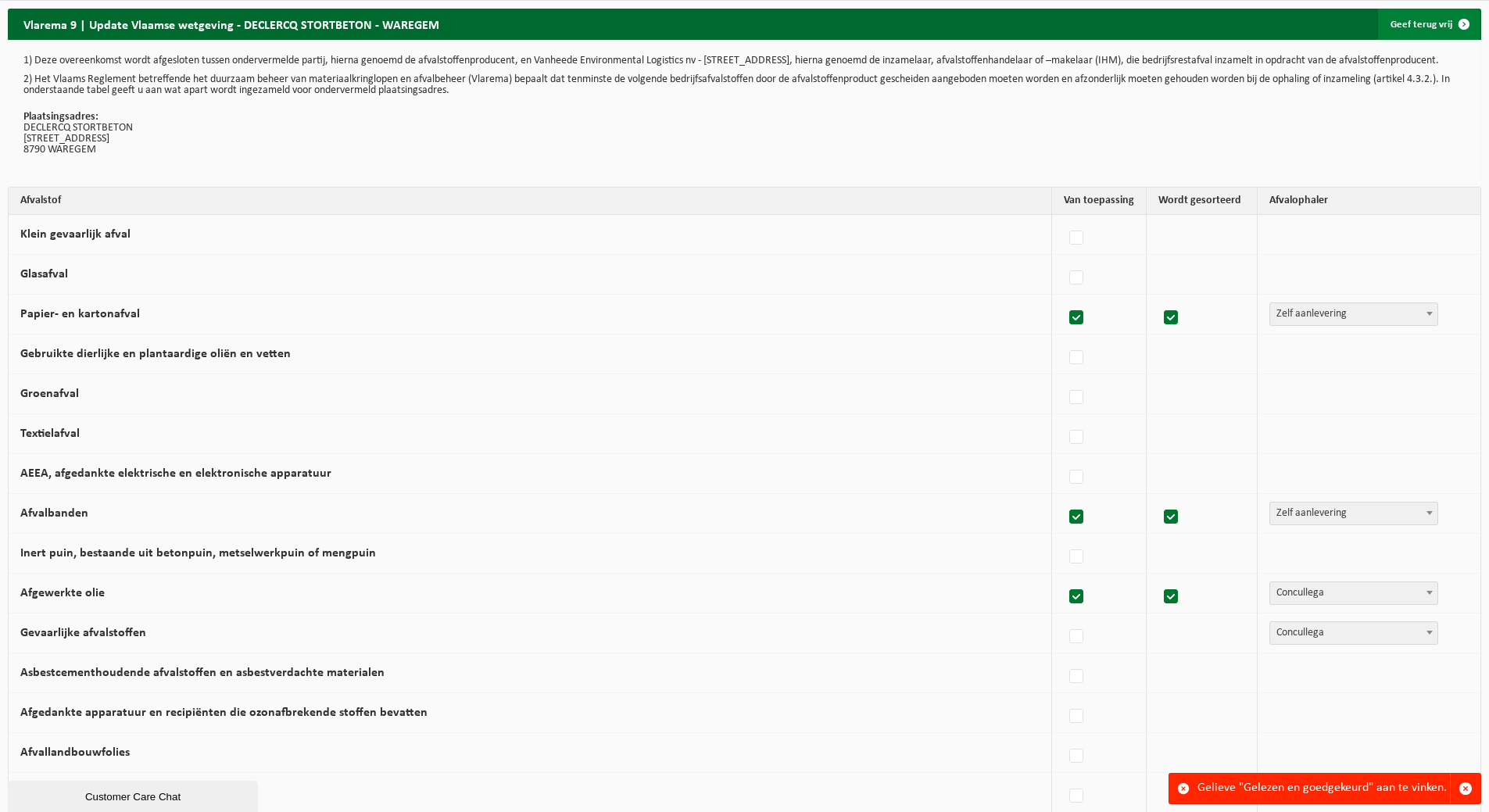
click at [1454, 25] on span at bounding box center [1463, 24] width 31 height 31
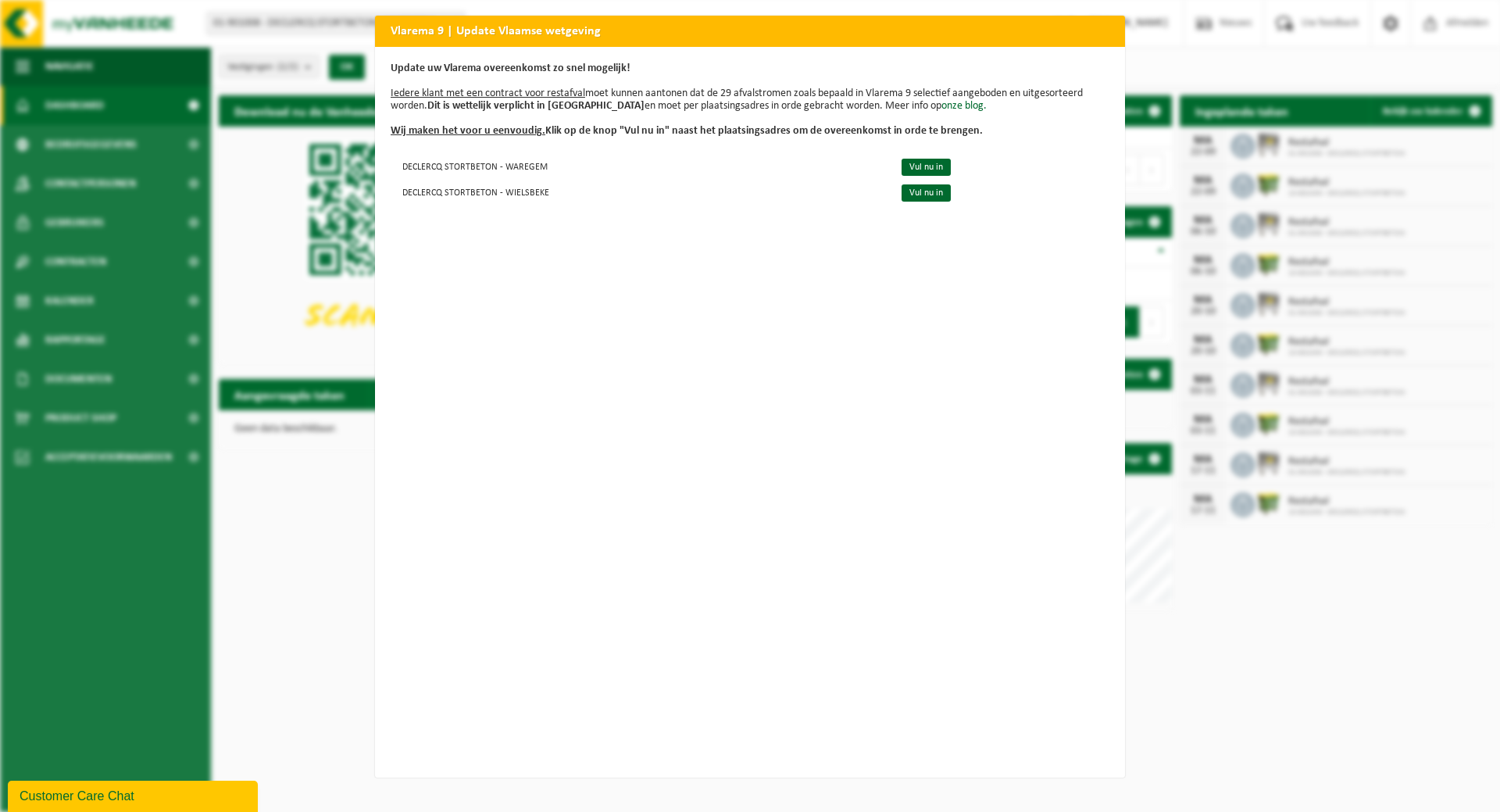
click at [272, 274] on div "Vlarema 9 | Update Vlaamse wetgeving Update uw Vlarema overeenkomst zo snel mog…" at bounding box center [750, 406] width 1500 height 812
click at [1013, 78] on p "Update uw Vlarema overeenkomst zo snel mogelijk! Iedere klant met een contract …" at bounding box center [750, 100] width 719 height 75
